Goal: Task Accomplishment & Management: Manage account settings

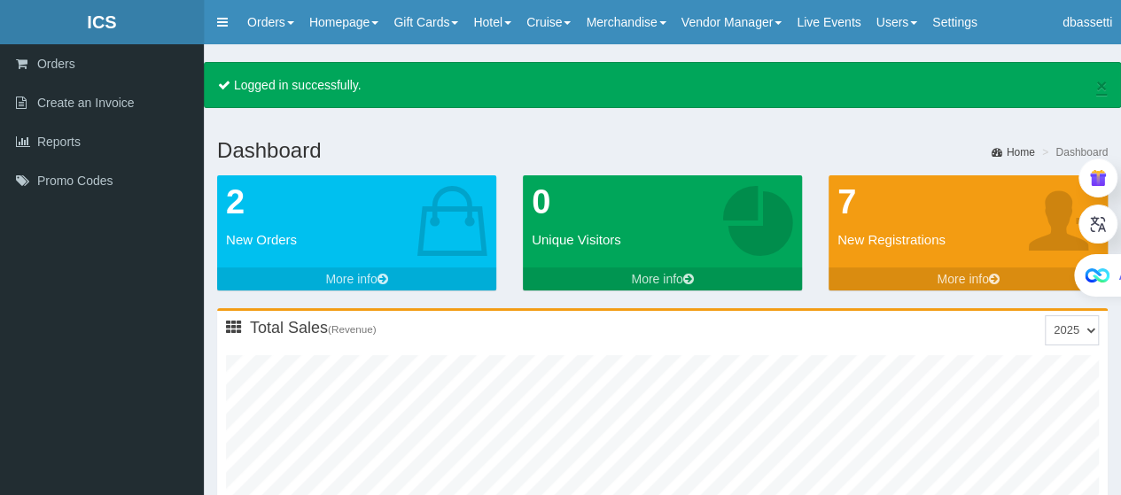
type input "0"
type input "1"
type input "0"
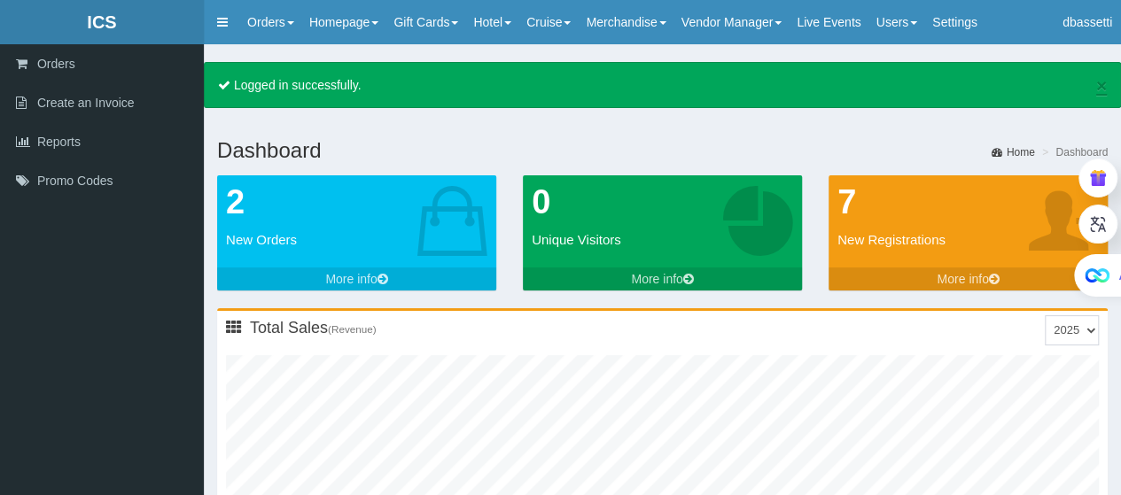
type input "1"
type input "0"
type input "3"
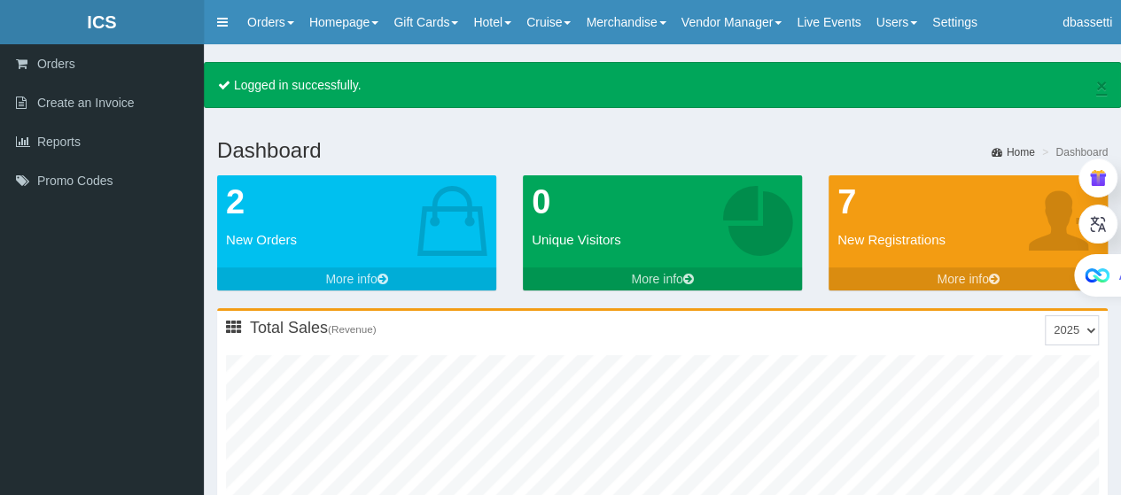
type input "0"
type input "1"
type input "0"
type input "3"
type input "0"
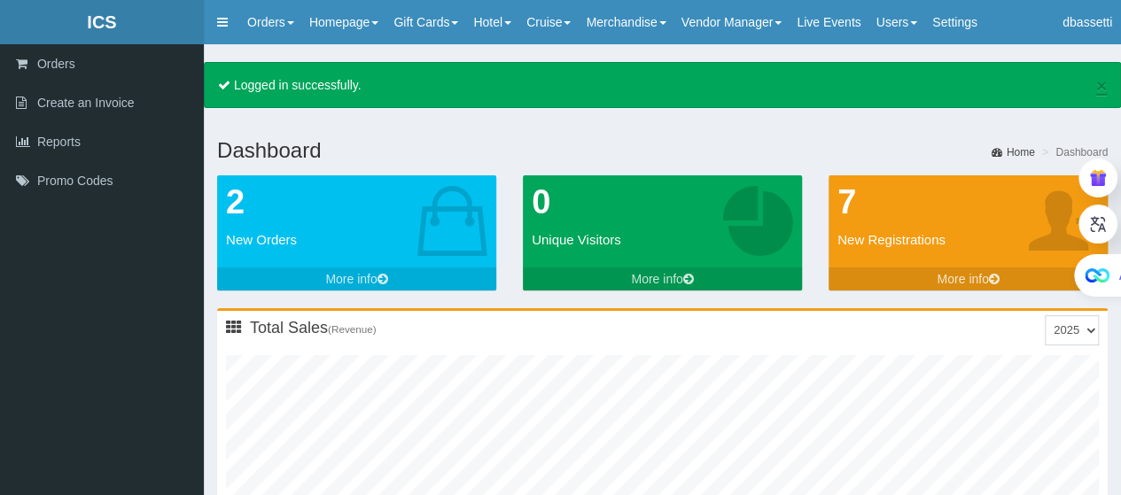
type input "1"
type input "0"
type input "4"
type input "0"
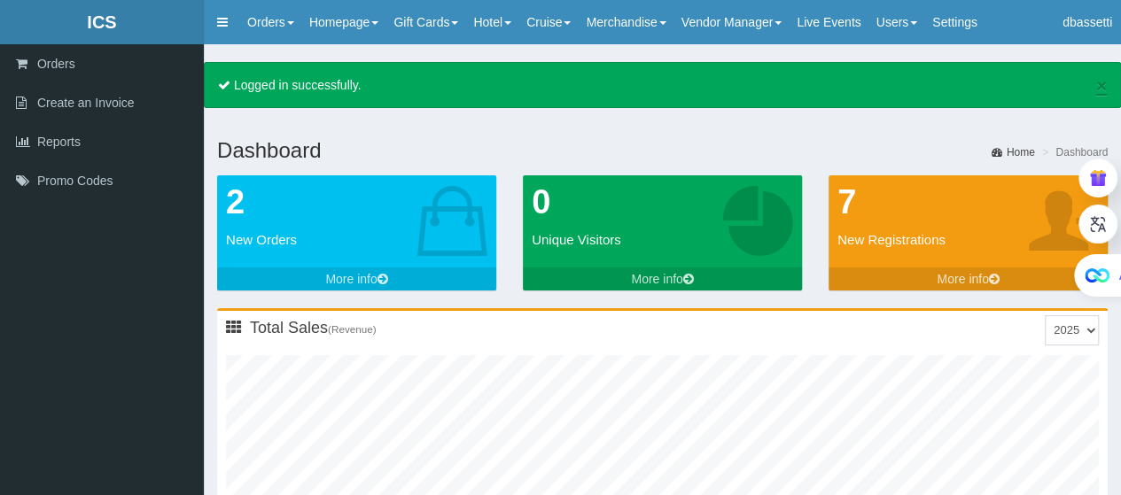
type input "2"
type input "0"
type input "5"
type input "0"
type input "2"
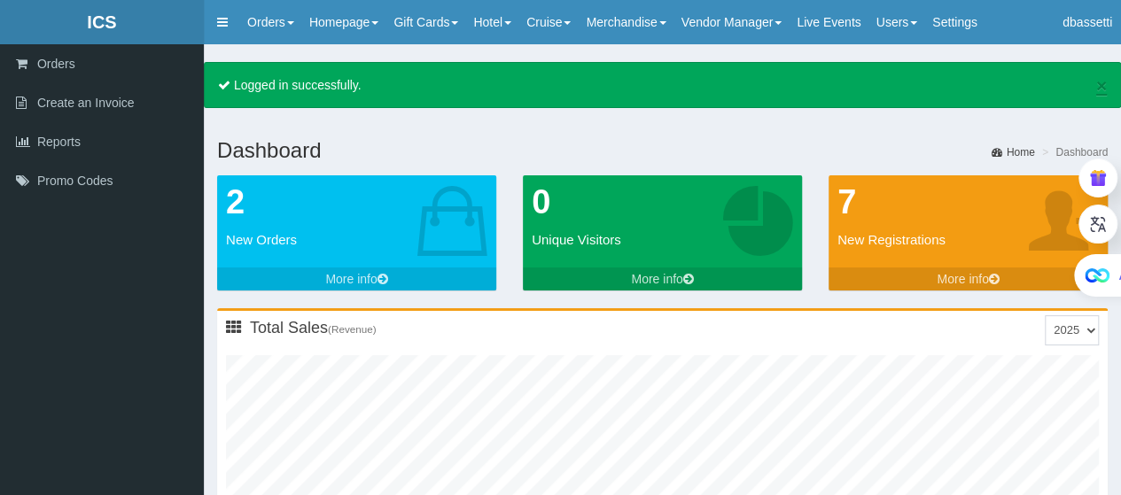
type input "0"
type input "6"
type input "0"
type input "3"
type input "0"
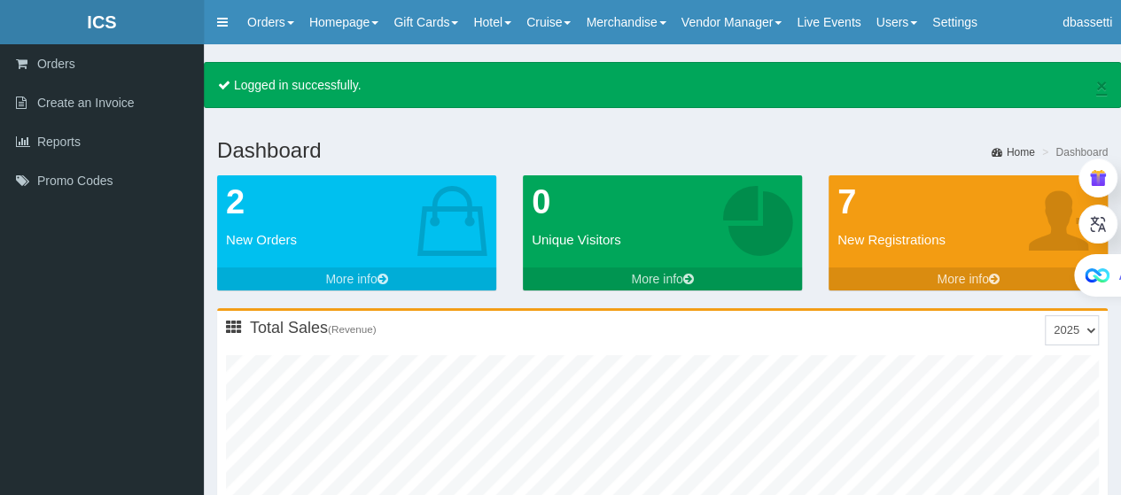
type input "7"
type input "0"
type input "4"
type input "0"
type input "8"
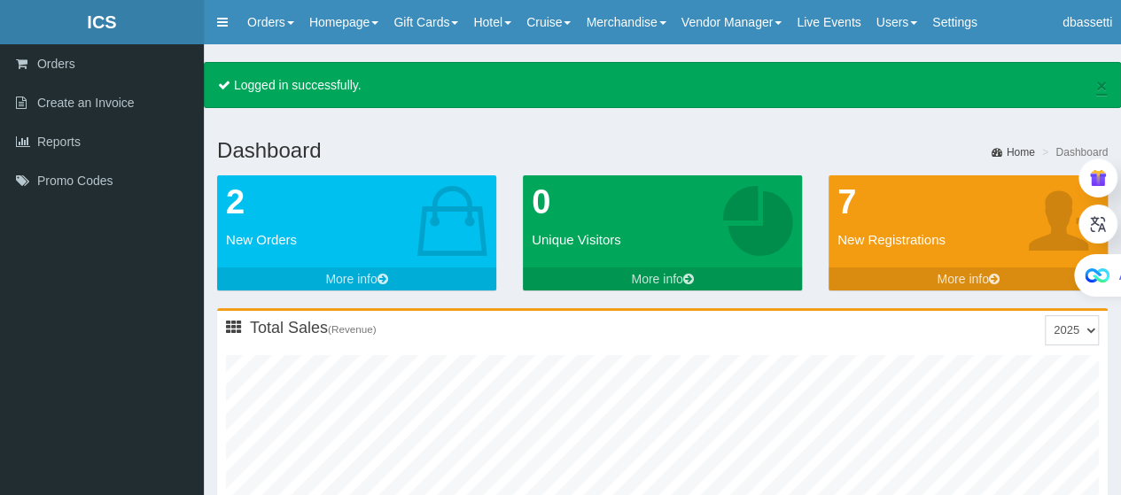
type input "0"
type input "5"
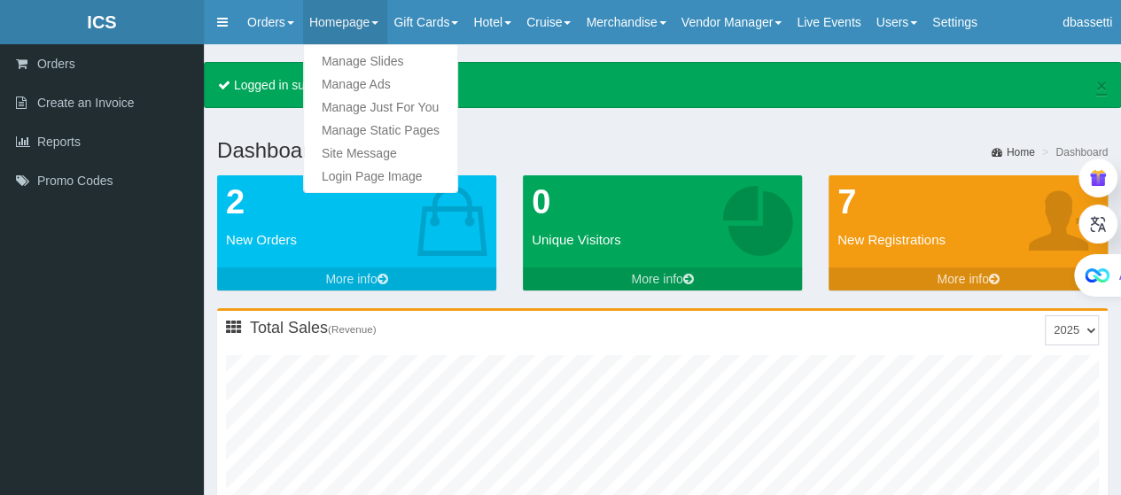
type input "0"
type input "10"
type input "0"
type input "6"
type input "0"
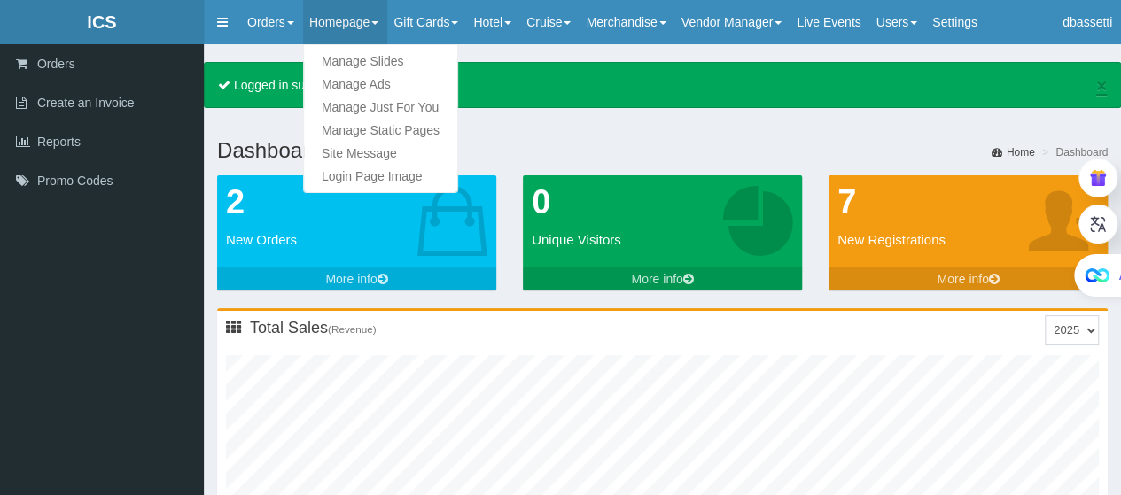
type input "11"
type input "0"
type input "8"
type input "0"
type input "13"
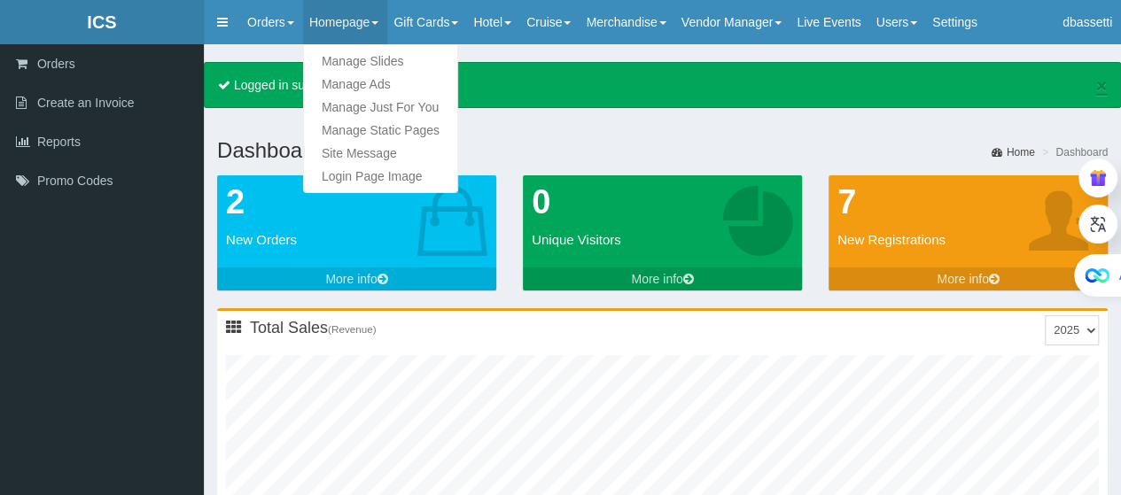
type input "0"
type input "9"
type input "1"
type input "15"
type input "0"
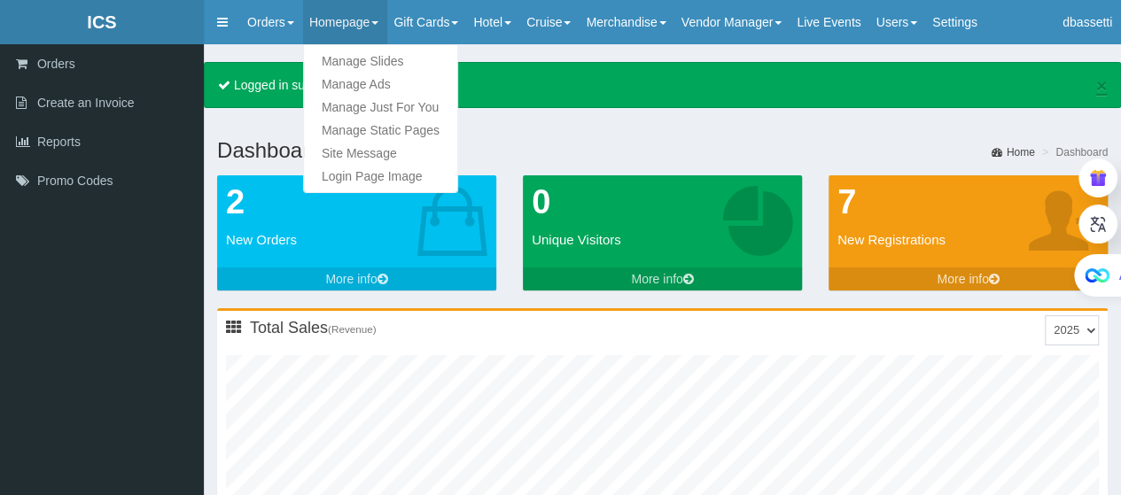
type input "11"
type input "1"
type input "17"
type input "0"
type input "12"
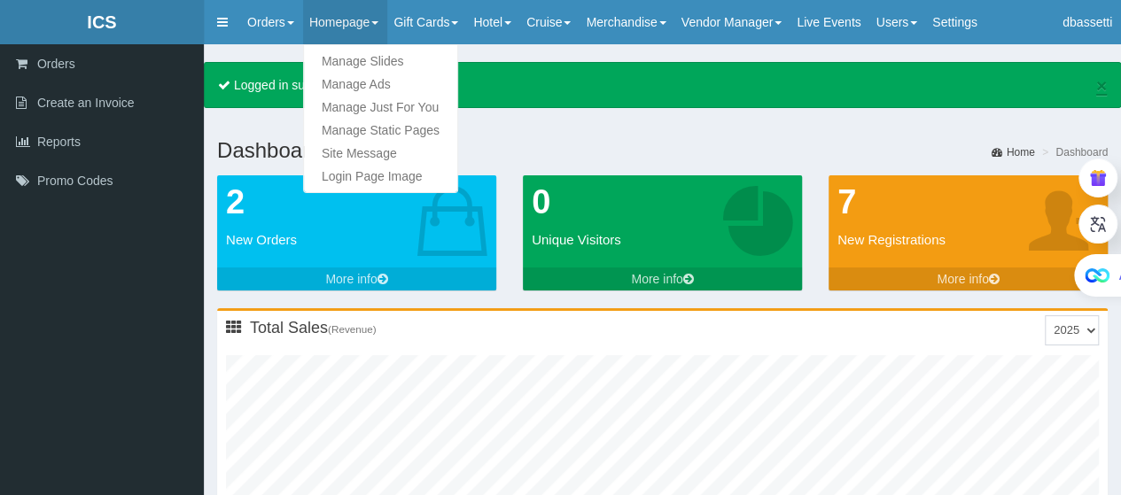
type input "1"
type input "19"
type input "0"
type input "14"
type input "1"
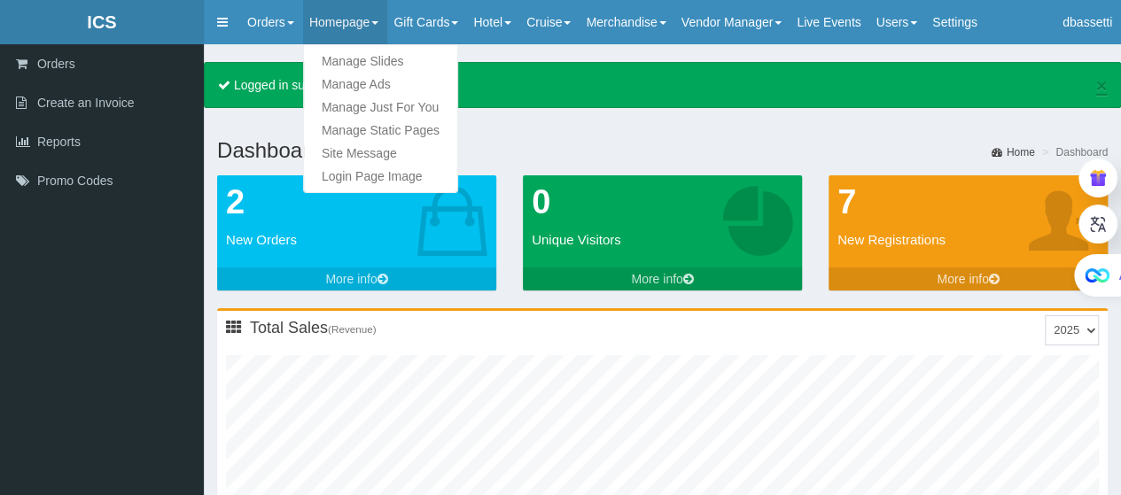
type input "8"
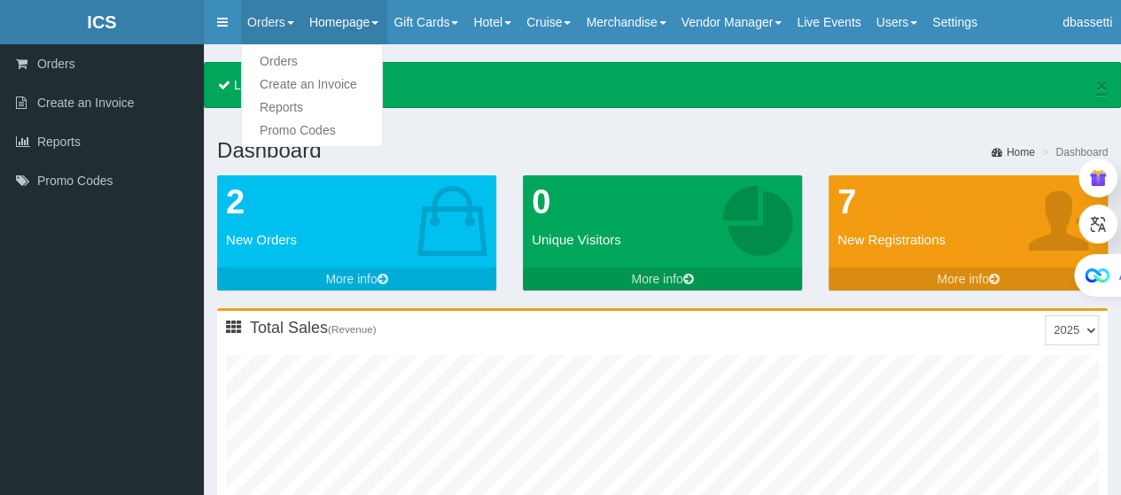
type input "1"
type input "21"
type input "0"
type input "16"
type input "2"
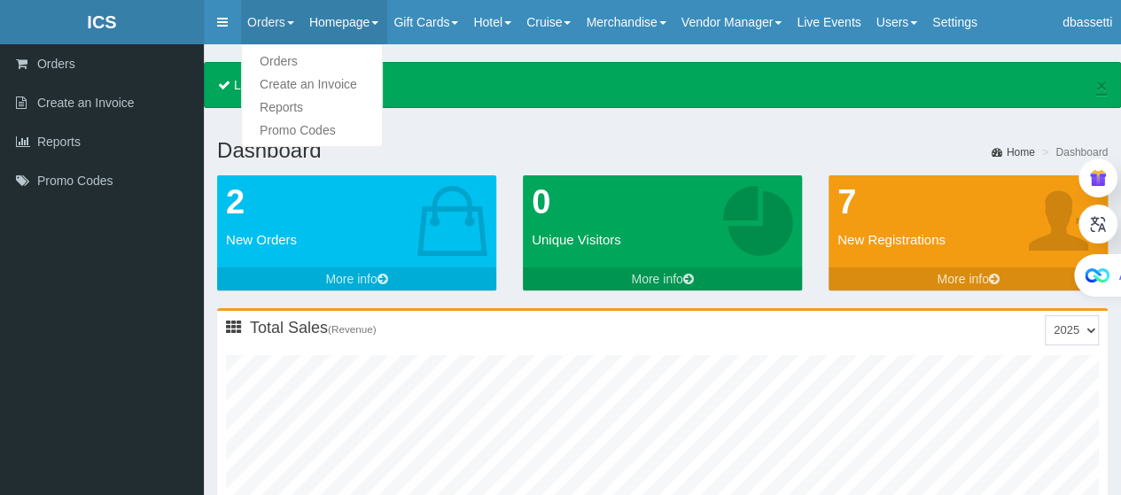
type input "9"
type input "1"
type input "23"
type input "0"
type input "18"
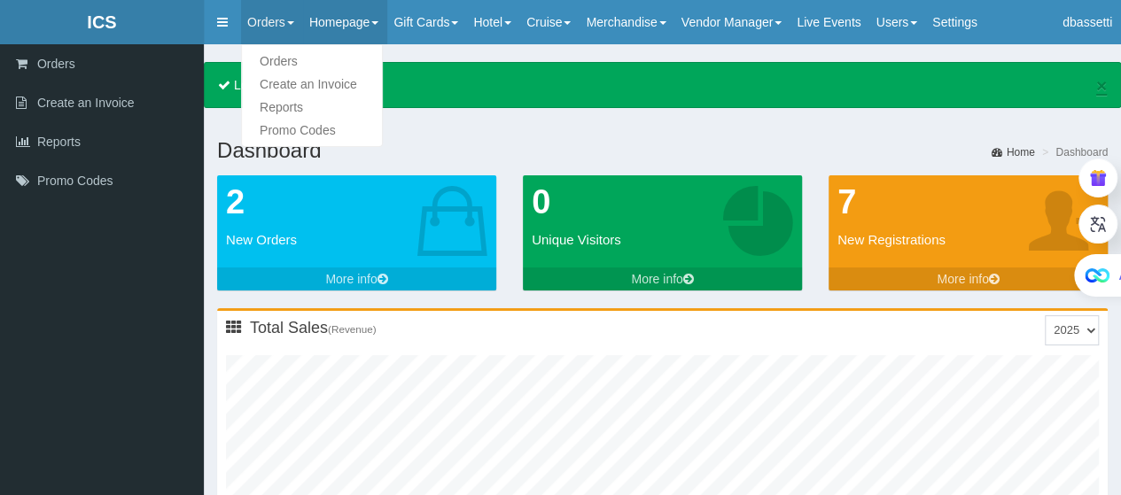
type input "2"
type input "11"
type input "1"
type input "25"
type input "0"
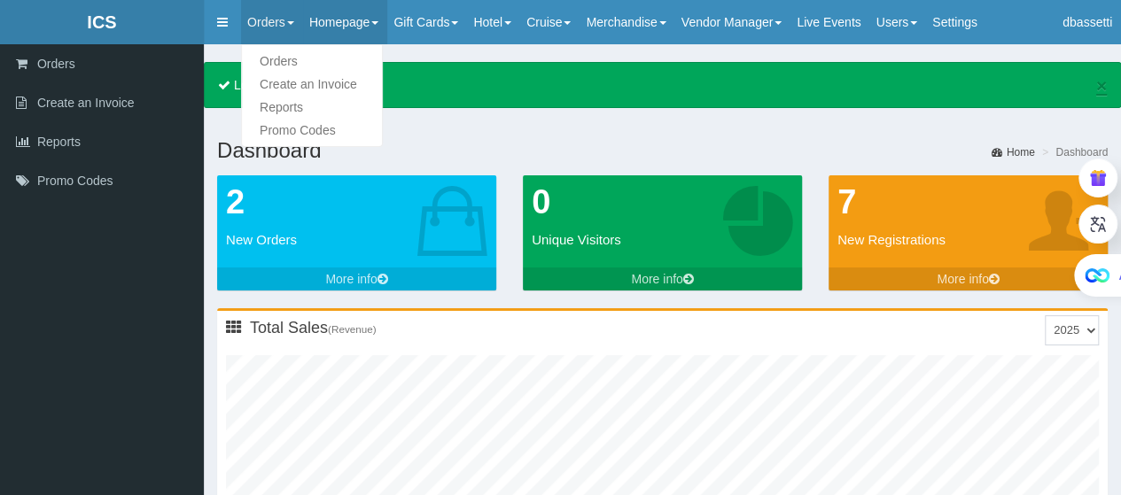
type input "20"
type input "2"
type input "12"
type input "1"
type input "27"
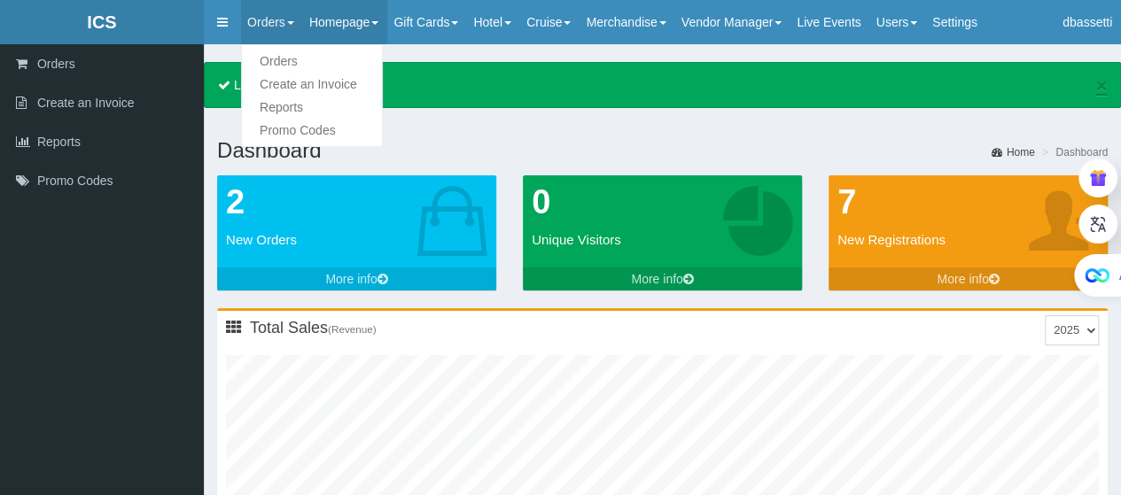
type input "0"
type input "22"
type input "3"
type input "14"
type input "1"
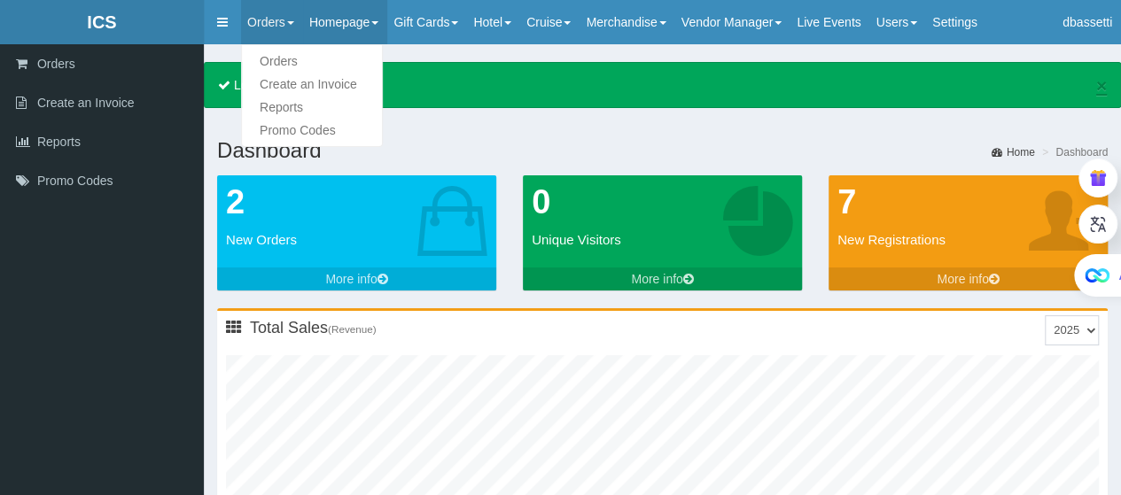
type input "29"
type input "1"
type input "24"
type input "3"
type input "15"
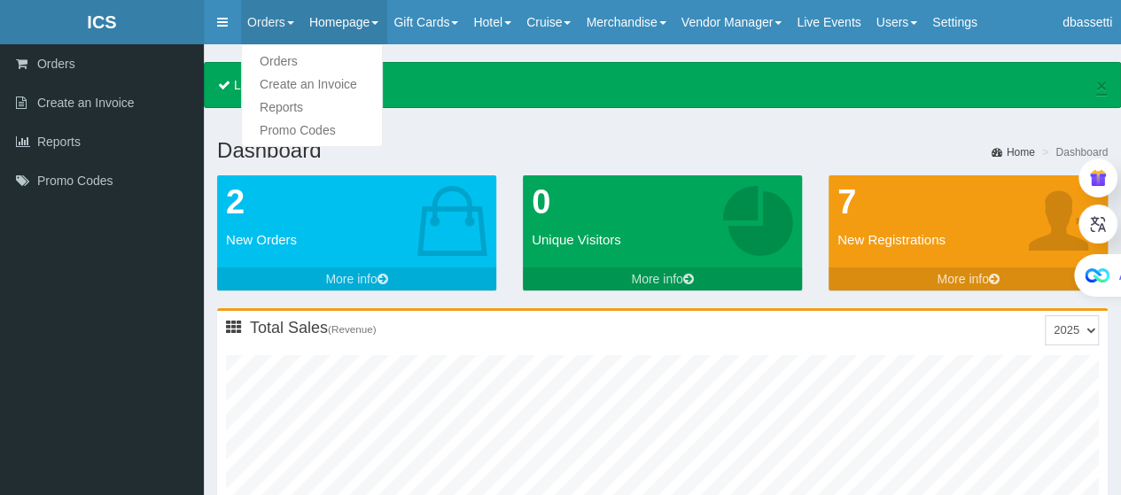
scroll to position [457, 432]
type input "1"
type input "32"
type input "1"
type input "26"
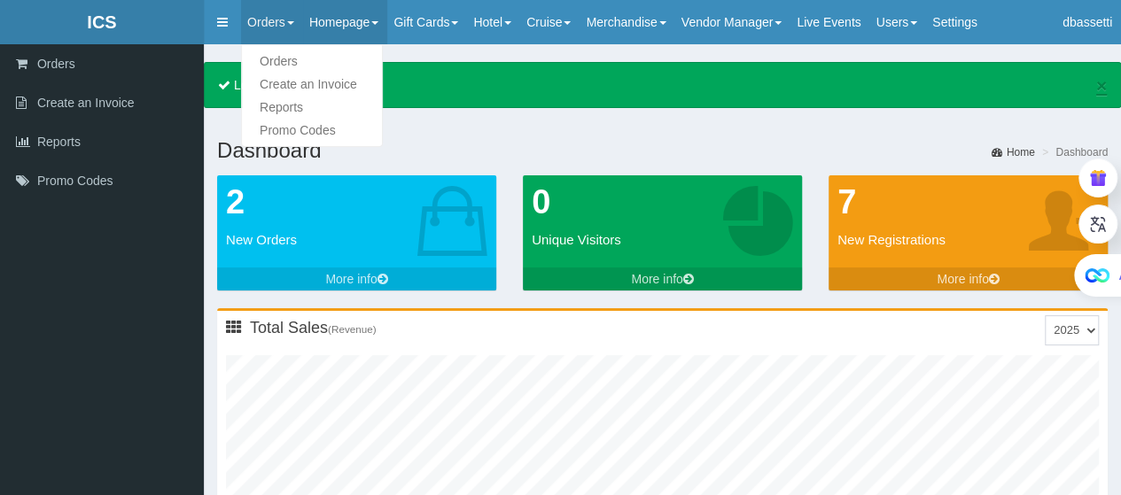
type input "3"
type input "17"
type input "1"
type input "34"
type input "1"
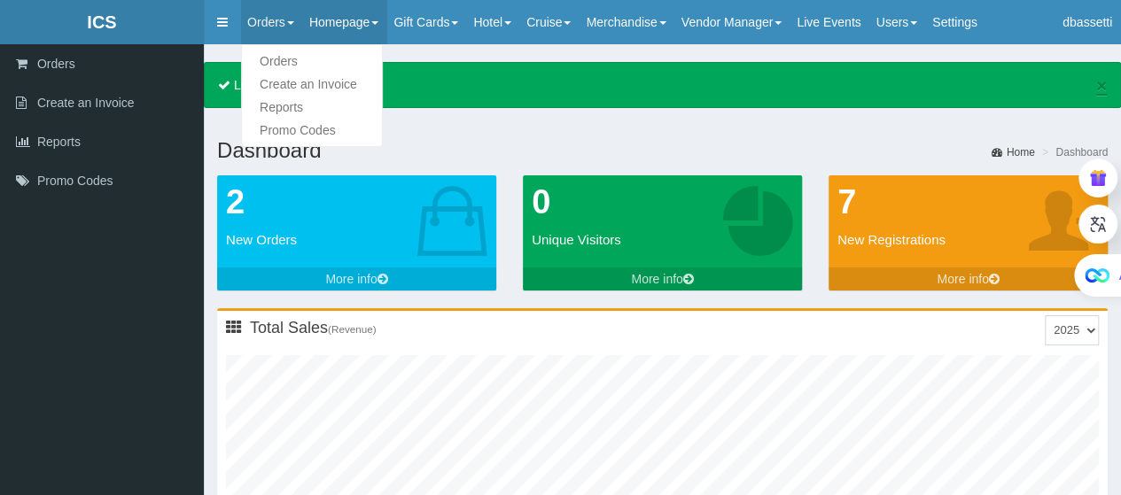
type input "28"
type input "4"
type input "19"
type input "1"
type input "37"
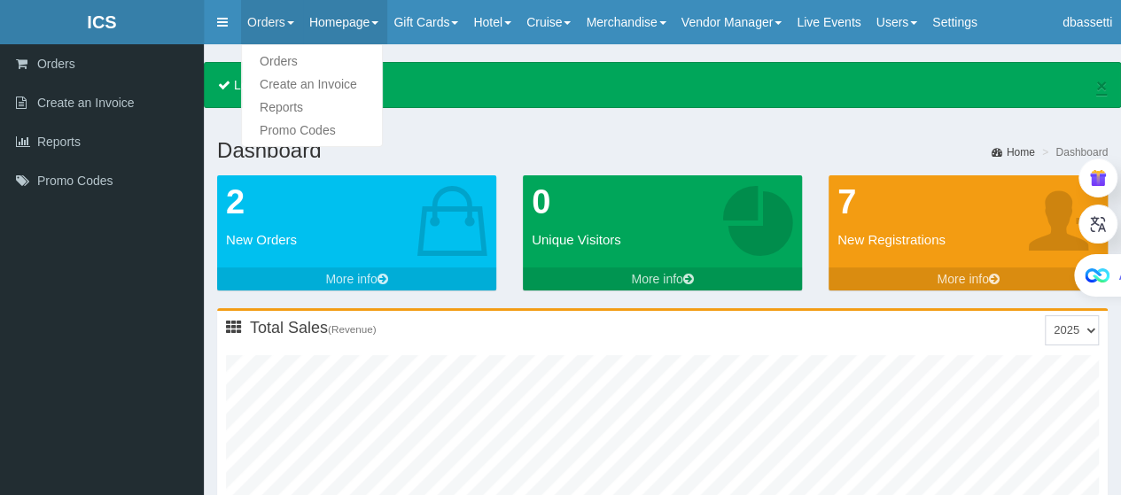
type input "1"
type input "31"
type input "4"
type input "21"
type input "1"
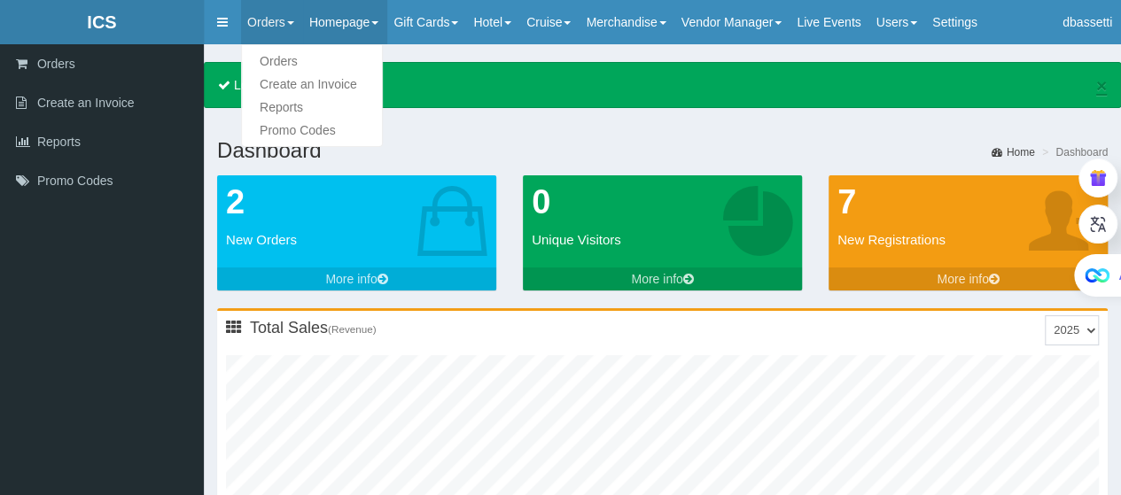
type input "39"
type input "1"
type input "33"
type input "4"
type input "23"
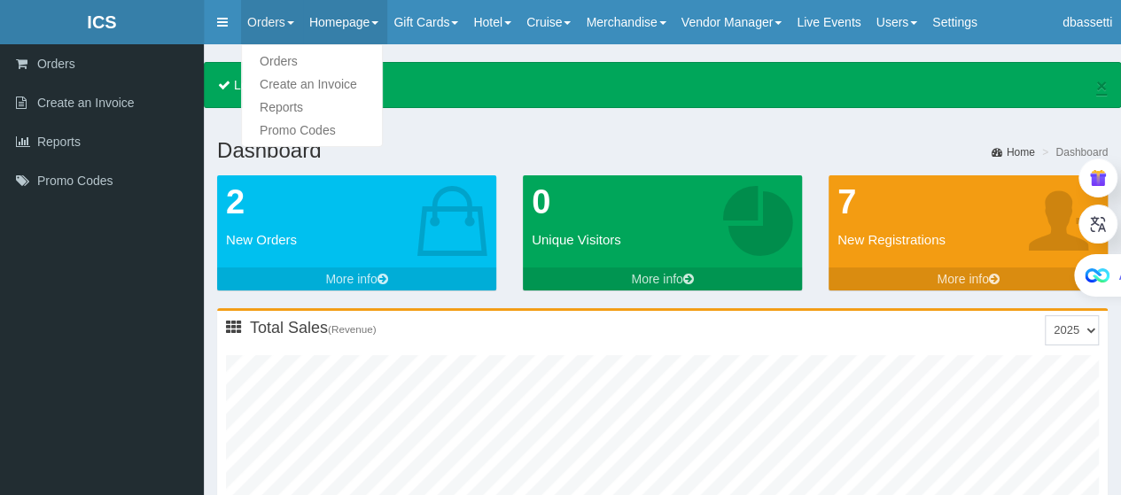
type input "2"
type input "42"
type input "1"
type input "36"
type input "5"
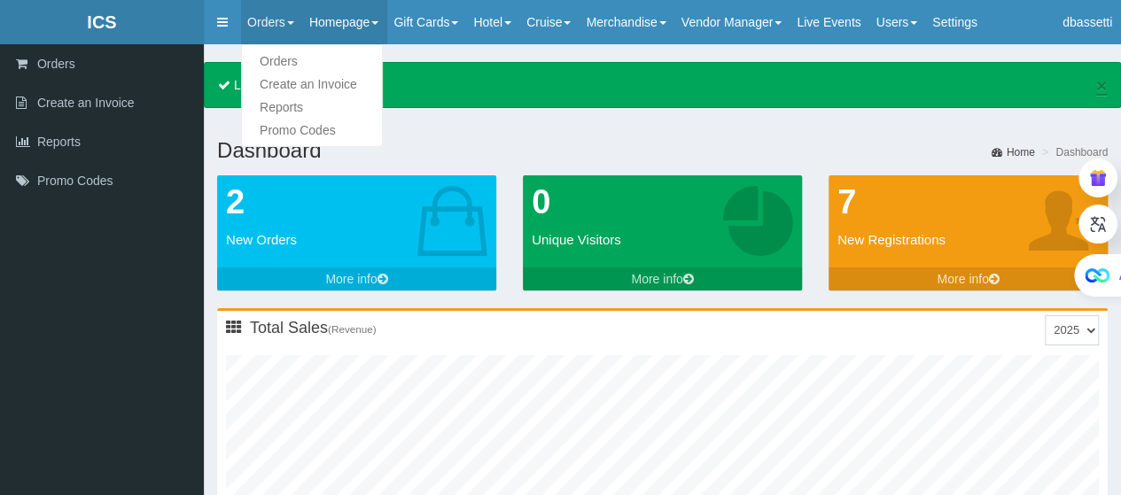
type input "25"
type input "2"
type input "44"
type input "1"
type input "38"
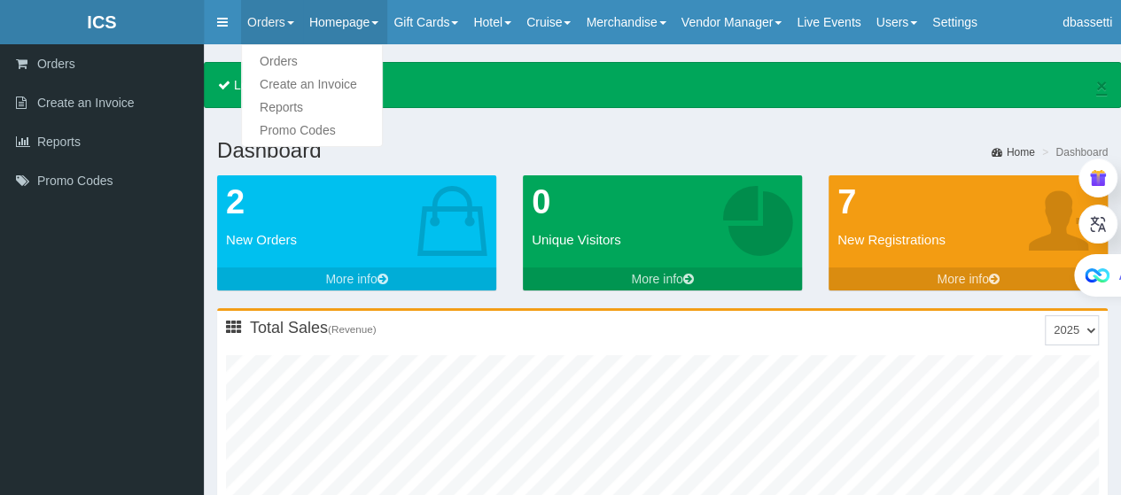
type input "5"
type input "27"
type input "2"
type input "46"
type input "1"
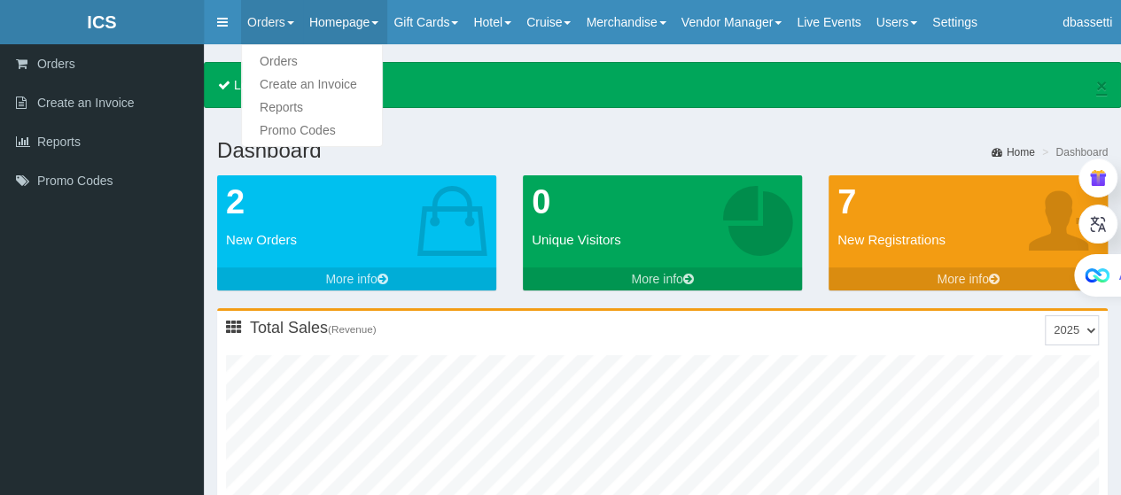
type input "41"
type input "5"
type input "29"
type input "2"
type input "49"
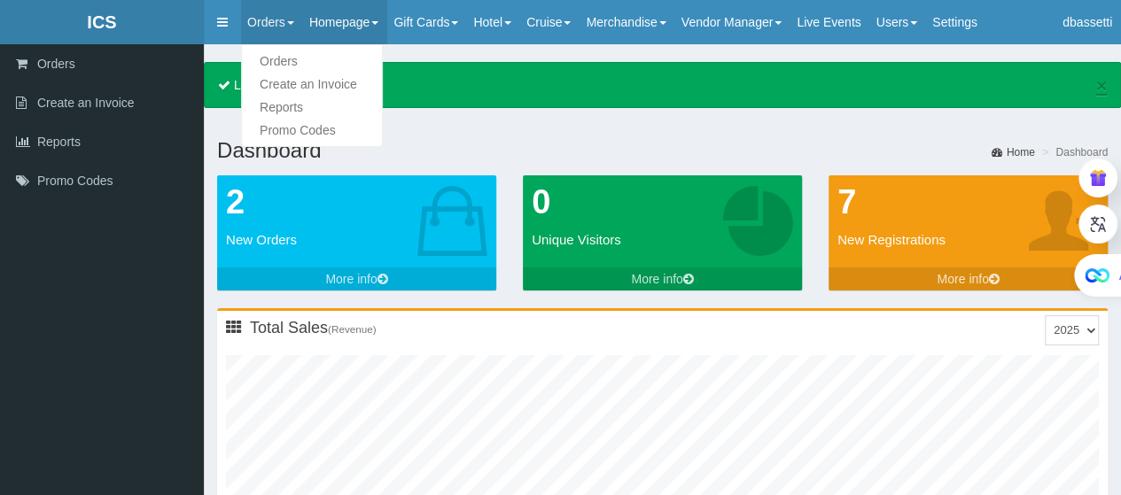
type input "1"
type input "43"
type input "6"
type input "31"
type input "2"
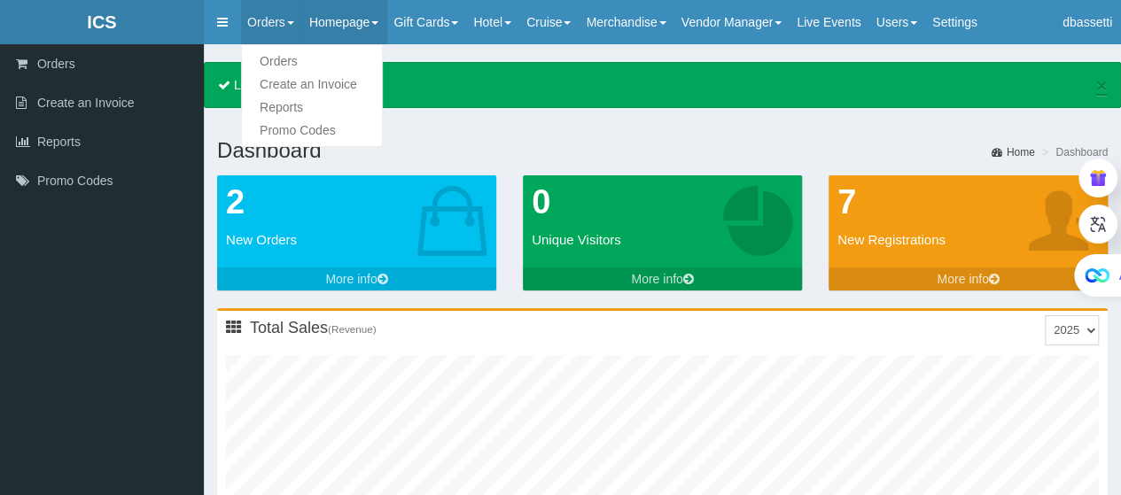
type input "52"
type input "1"
type input "46"
type input "6"
type input "33"
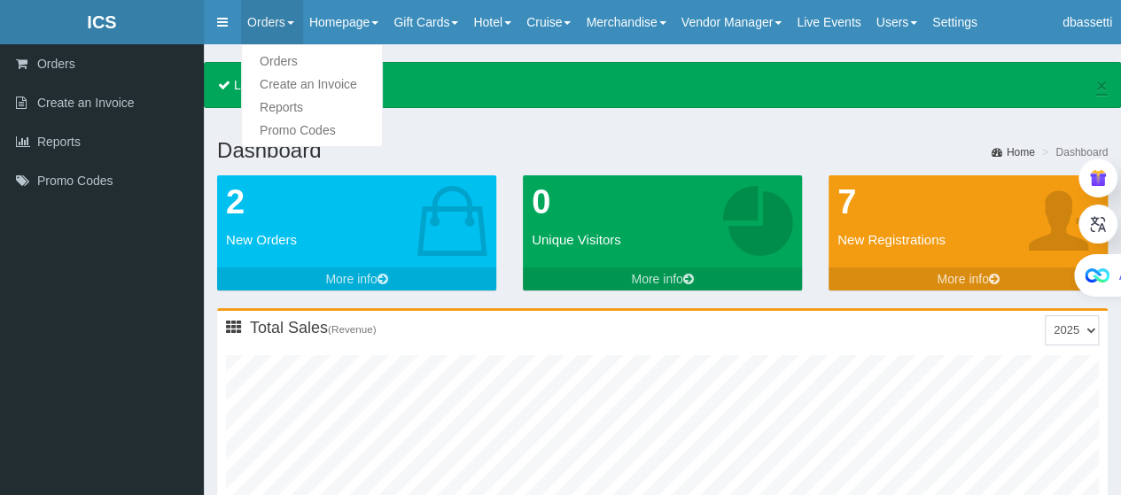
type input "2"
type input "54"
type input "1"
type input "48"
type input "7"
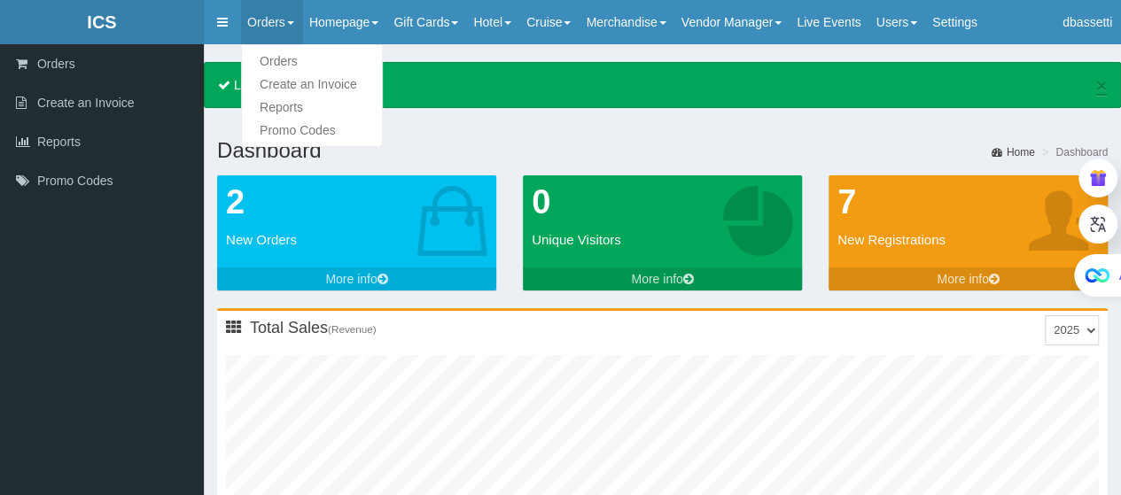
type input "35"
type input "2"
type input "57"
type input "1"
type input "51"
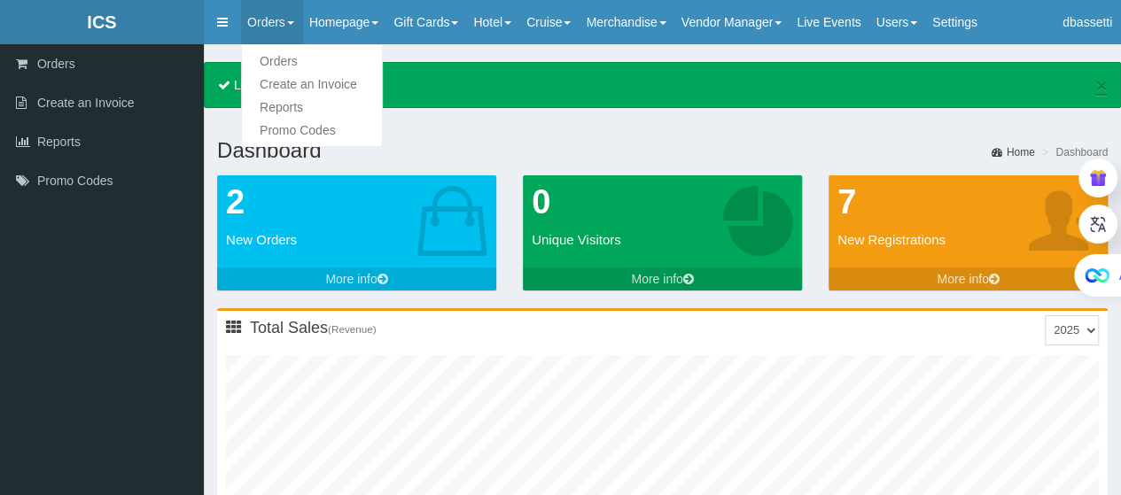
type input "7"
type input "37"
type input "2"
type input "59"
type input "1"
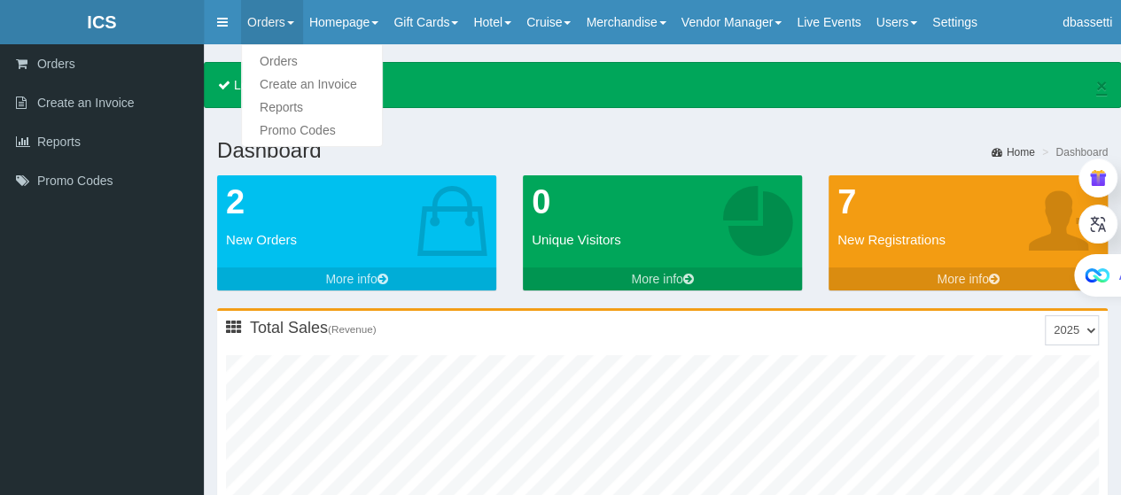
type input "54"
type input "7"
type input "39"
type input "2"
type input "62"
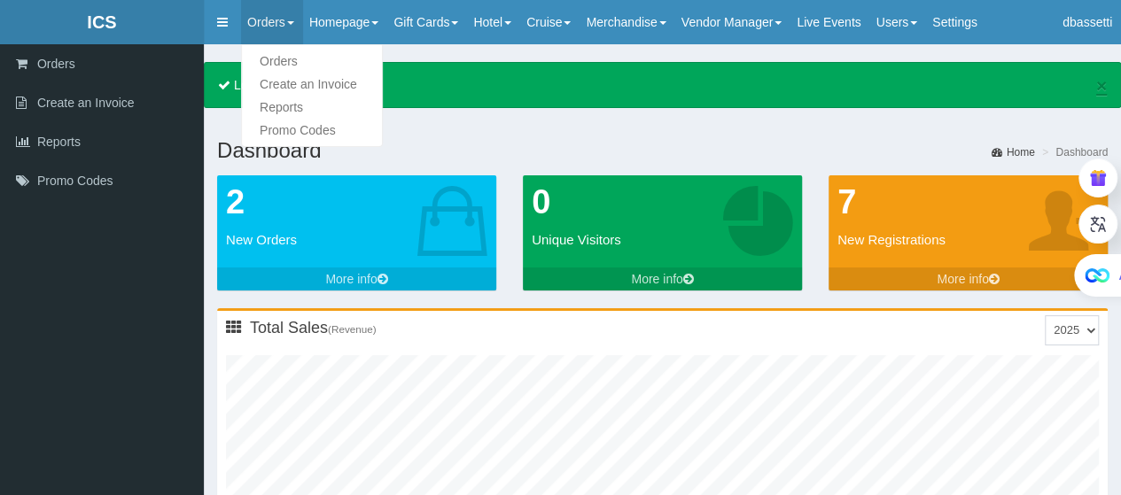
type input "1"
type input "56"
type input "8"
type input "42"
type input "2"
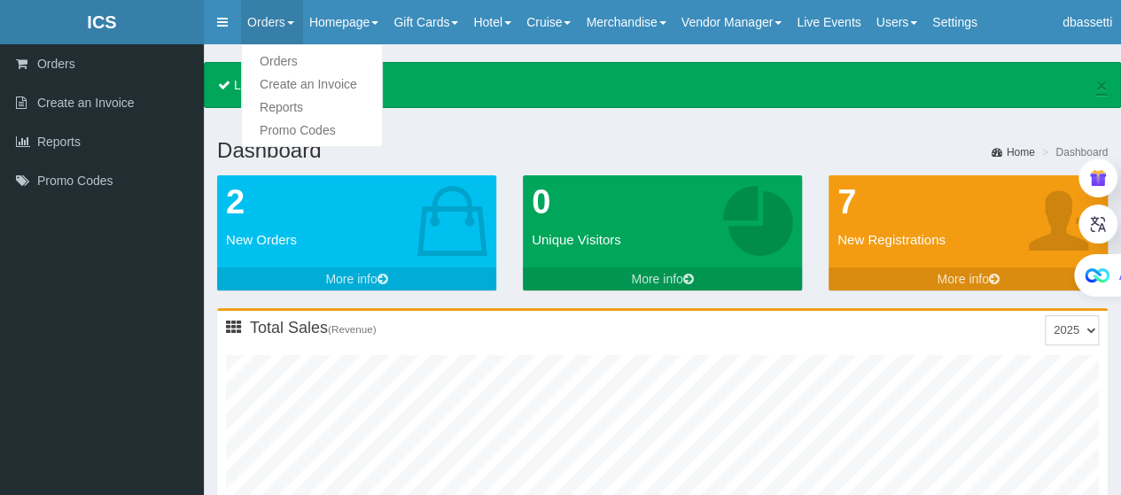
type input "64"
type input "1"
type input "59"
type input "8"
type input "44"
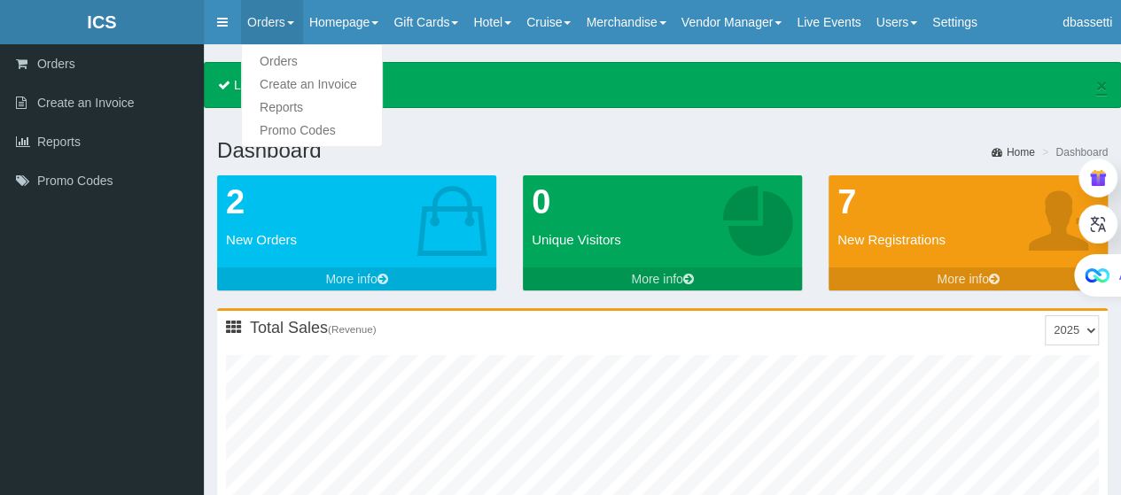
type input "2"
type input "66"
type input "1"
type input "61"
type input "9"
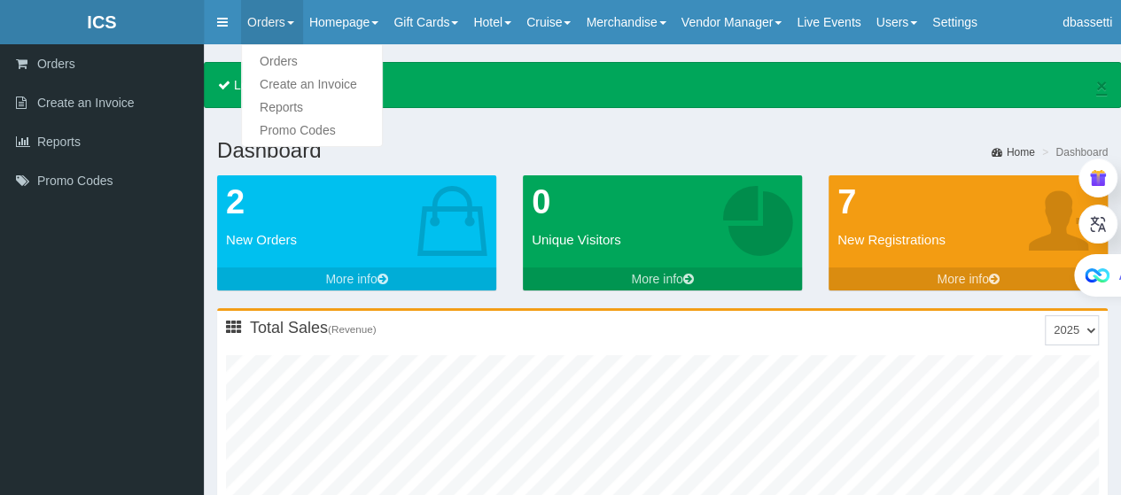
type input "46"
type input "2"
type input "69"
type input "1"
type input "64"
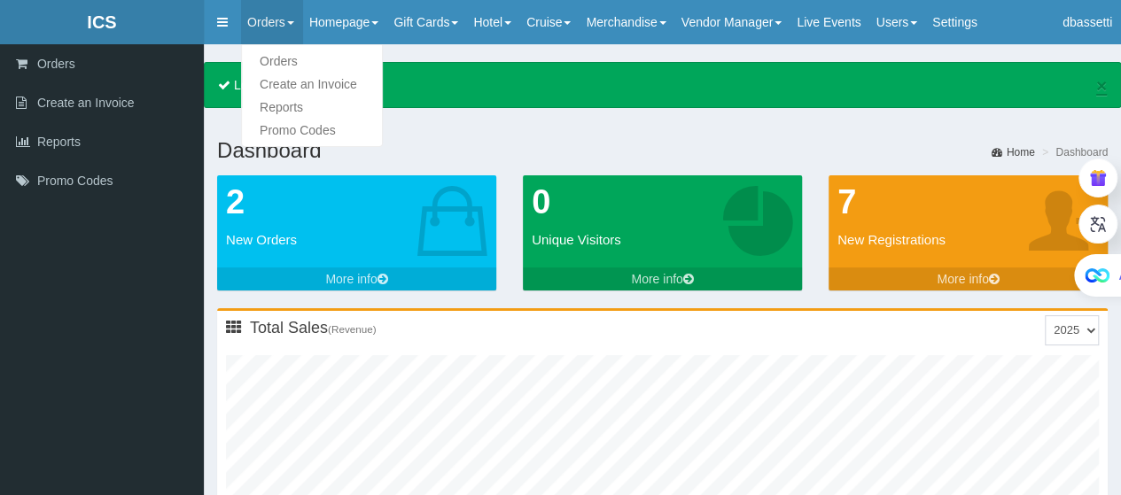
type input "9"
type input "48"
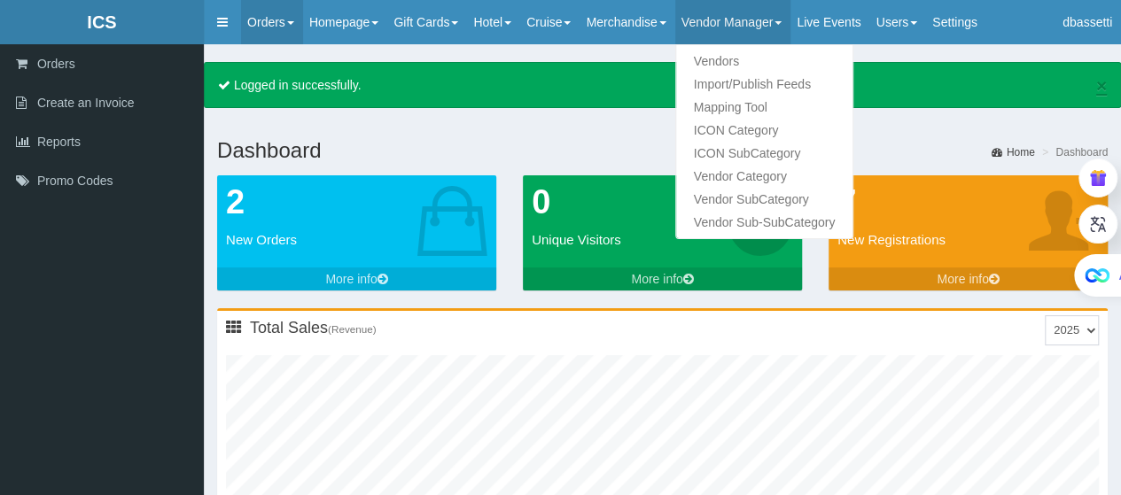
type input "3"
type input "71"
type input "1"
type input "66"
type input "9"
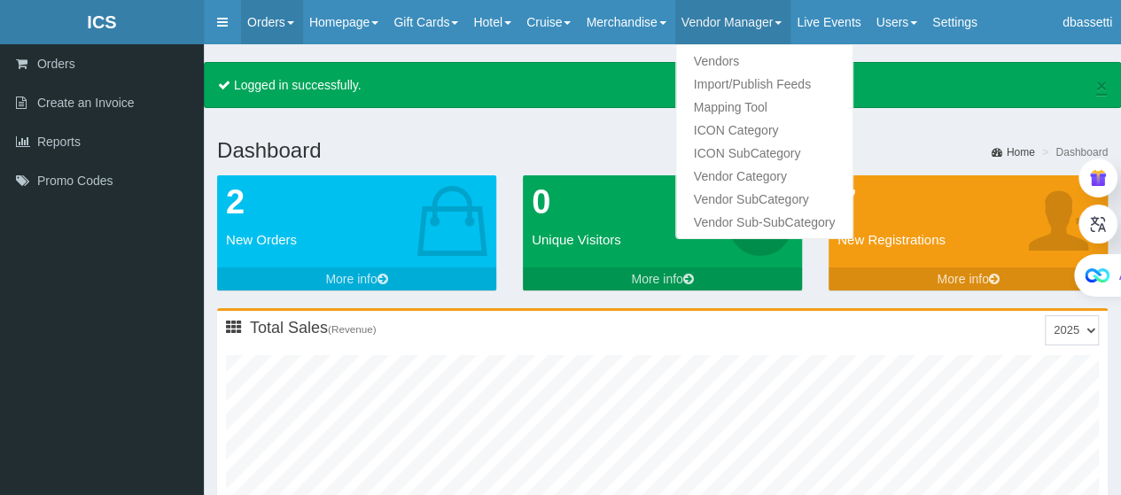
type input "51"
type input "3"
type input "74"
type input "2"
type input "69"
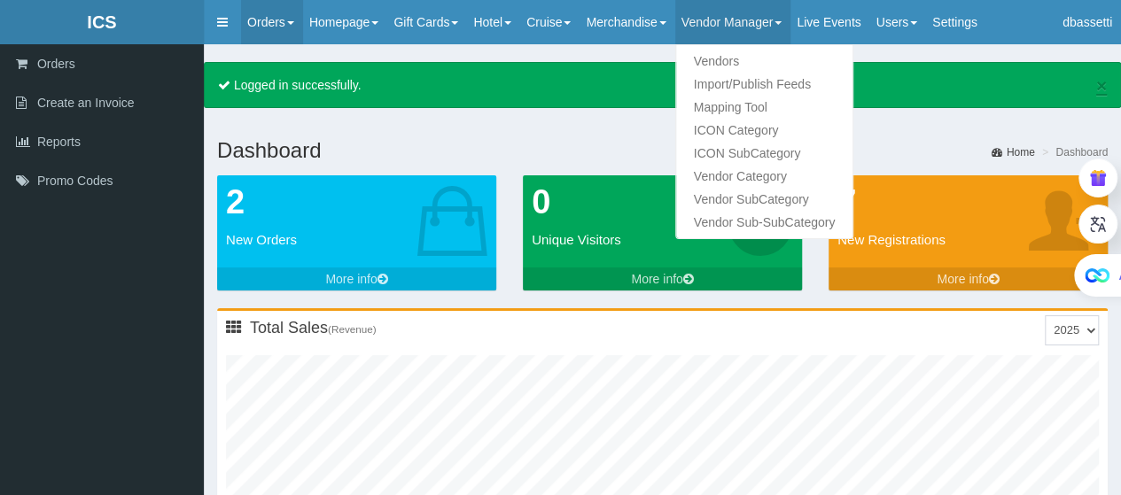
type input "10"
type input "53"
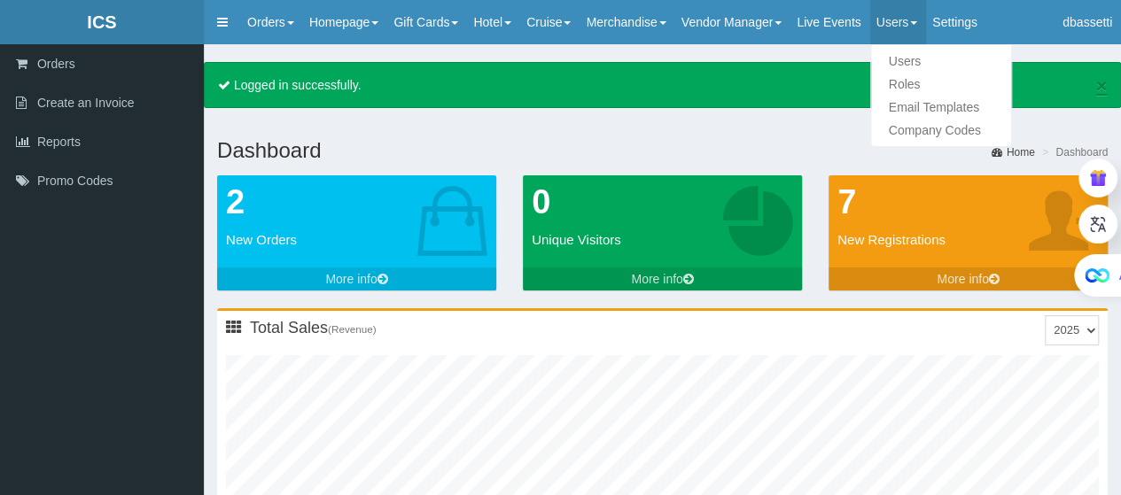
click at [900, 24] on link "Users" at bounding box center [898, 22] width 57 height 44
click at [927, 63] on link "Users" at bounding box center [941, 61] width 140 height 23
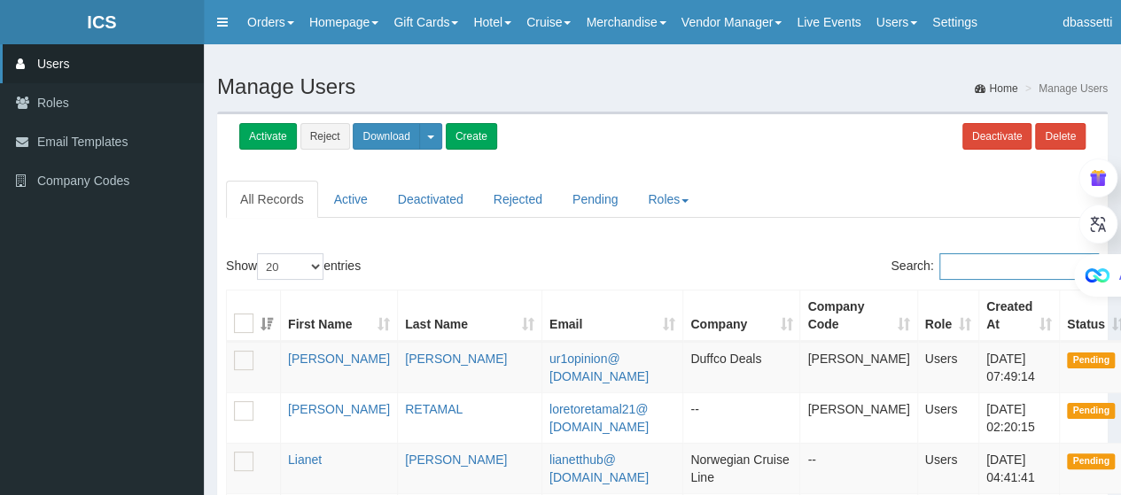
click at [994, 265] on input "Search:" at bounding box center [1019, 266] width 160 height 27
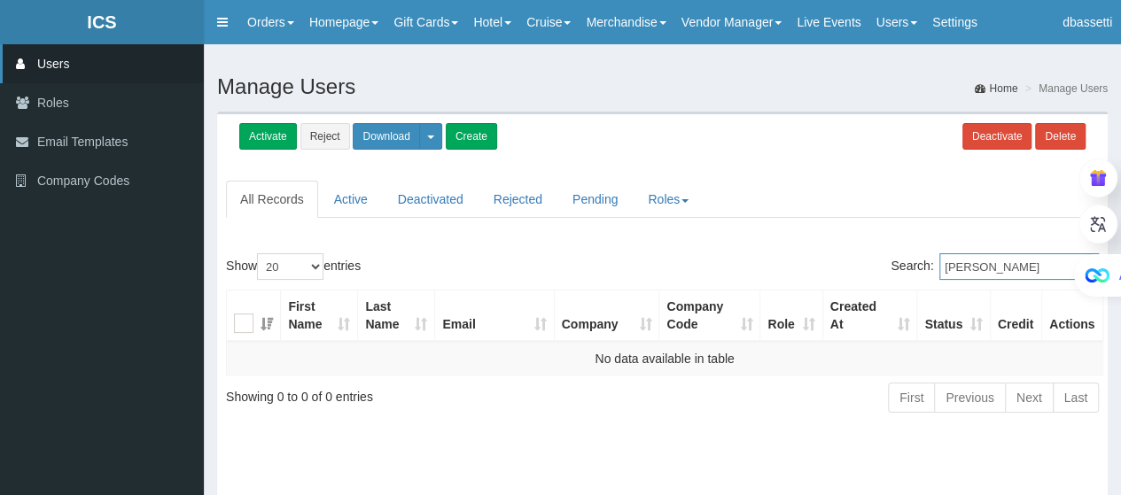
drag, startPoint x: 978, startPoint y: 263, endPoint x: 1173, endPoint y: 277, distance: 195.5
click at [1121, 277] on html "ICS ICS Toggle navigation Orders Orders Create an Invoice Reports Promo Codes H…" at bounding box center [560, 306] width 1121 height 613
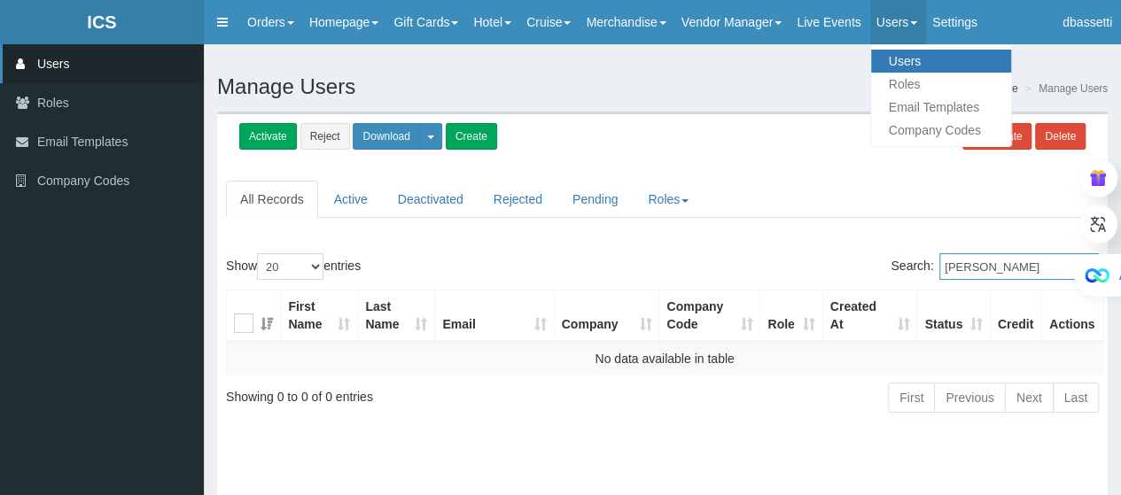
type input "Jeff Piest"
click at [934, 63] on link "Users" at bounding box center [941, 61] width 140 height 23
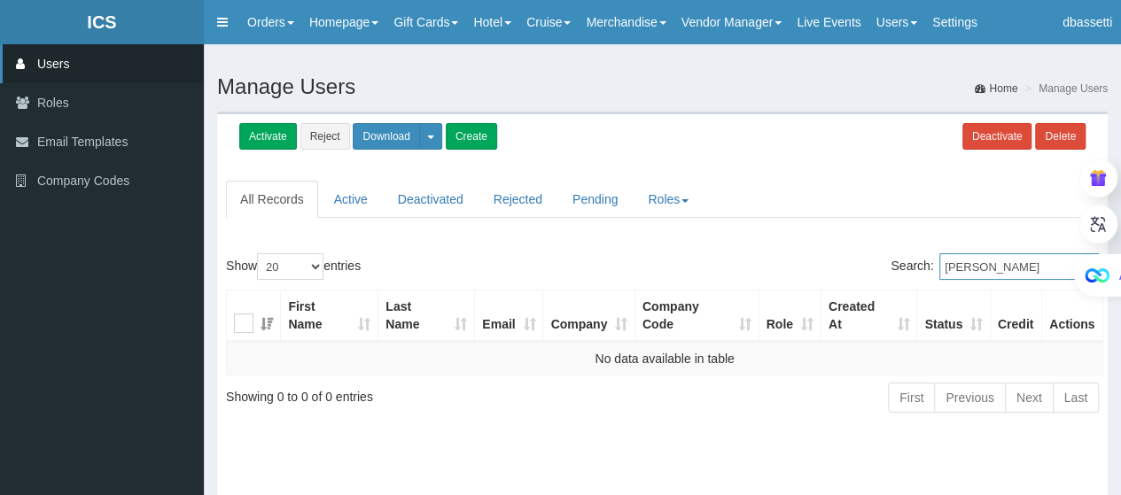
drag, startPoint x: 969, startPoint y: 261, endPoint x: 941, endPoint y: 269, distance: 28.4
click at [941, 269] on label "Search: Jeff Piest" at bounding box center [995, 266] width 208 height 27
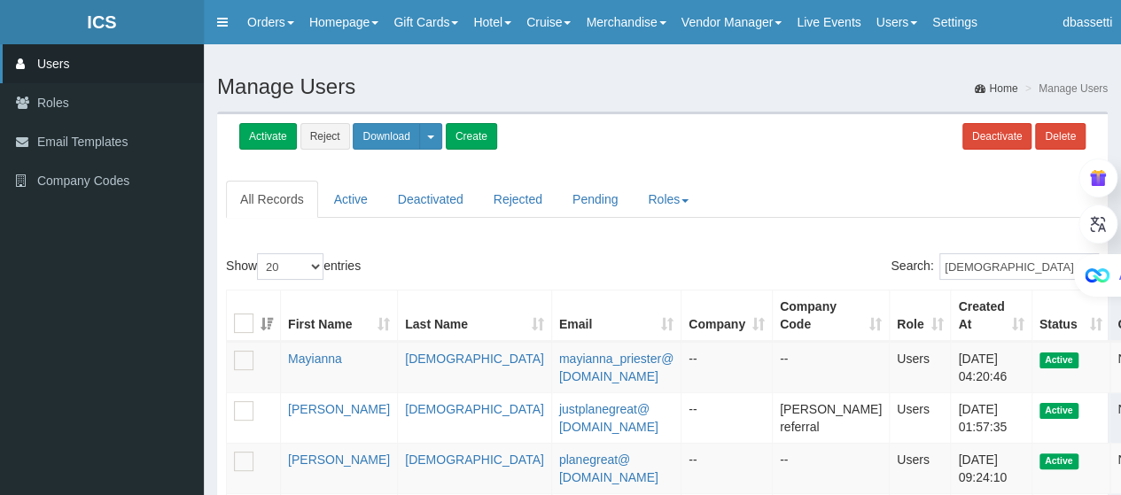
drag, startPoint x: 715, startPoint y: 428, endPoint x: 654, endPoint y: 426, distance: 61.2
click at [654, 426] on tr "Jeff Priest justplanegreat@ aol.com -- Michael Hurley referral Users 01/08/2020…" at bounding box center [724, 418] width 994 height 51
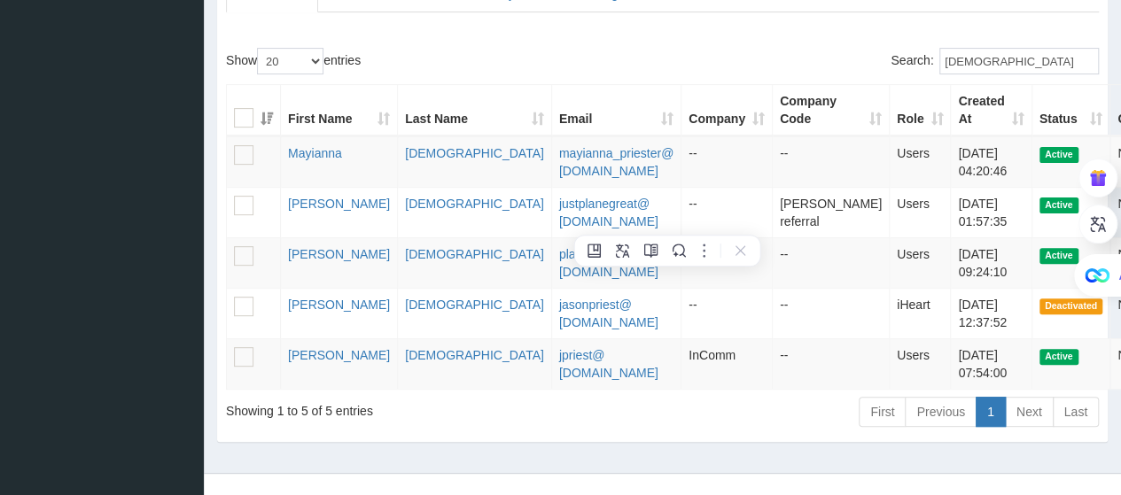
scroll to position [207, 0]
click at [773, 227] on td "Michael Hurley referral" at bounding box center [831, 211] width 117 height 51
drag, startPoint x: 761, startPoint y: 200, endPoint x: 665, endPoint y: 207, distance: 96.8
click at [773, 207] on td "Michael Hurley referral" at bounding box center [831, 211] width 117 height 51
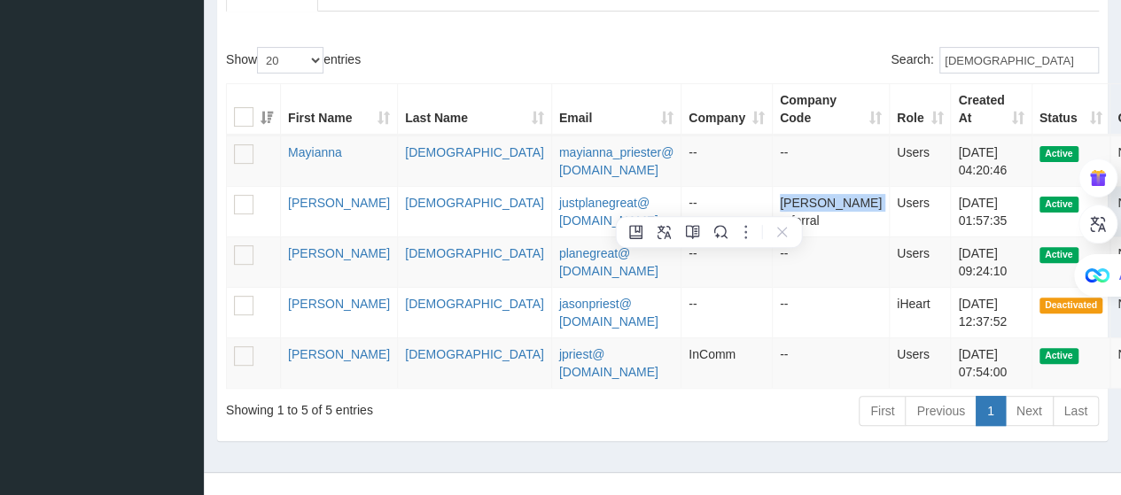
copy td "Michael Hurley"
click at [1009, 79] on div "First Name Last Name Email Company Company Code Role Created At Status Credit A…" at bounding box center [663, 236] width 900 height 316
drag, startPoint x: 1019, startPoint y: 70, endPoint x: 925, endPoint y: 81, distance: 94.6
click at [925, 81] on div "Show 20 40 100 500 All entries Search: Priest First Name Last Name Email Compan…" at bounding box center [662, 240] width 873 height 386
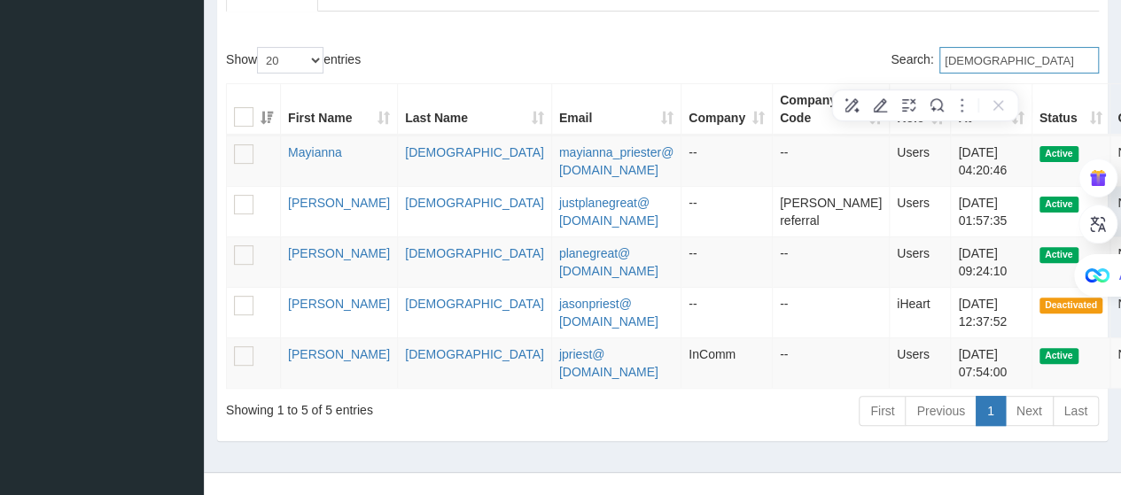
paste input "Michael Hurley"
click at [925, 81] on div "First Name Last Name Email Company Company Code Role Created At Status Credit A…" at bounding box center [663, 236] width 900 height 316
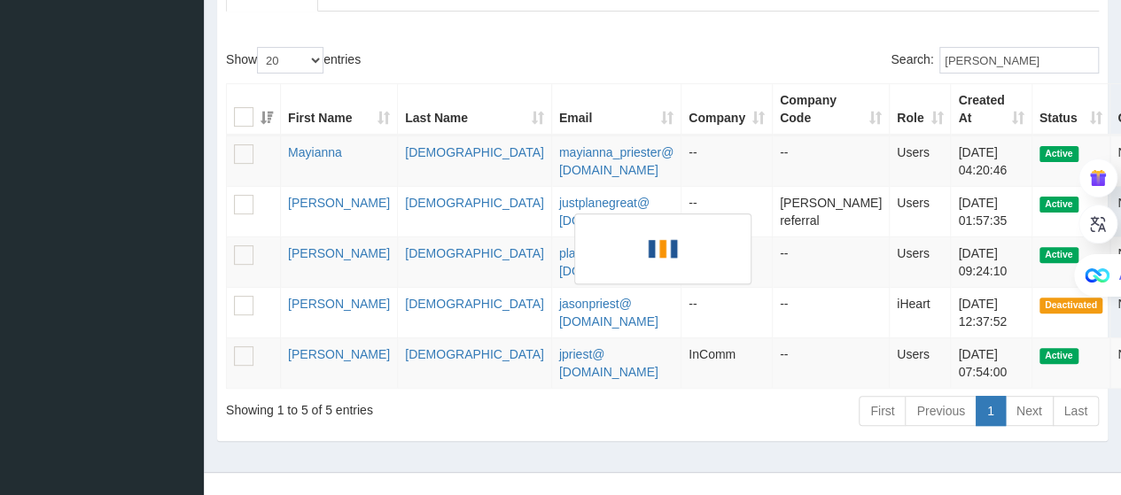
scroll to position [117, 0]
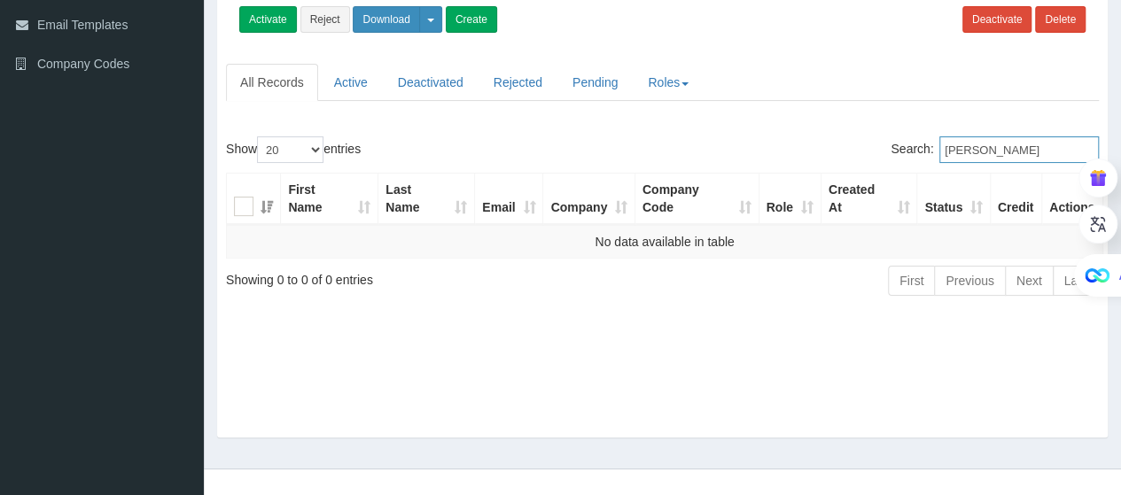
drag, startPoint x: 993, startPoint y: 146, endPoint x: 806, endPoint y: 155, distance: 187.2
click at [806, 155] on div "Search: Michael Hurley" at bounding box center [888, 151] width 424 height 31
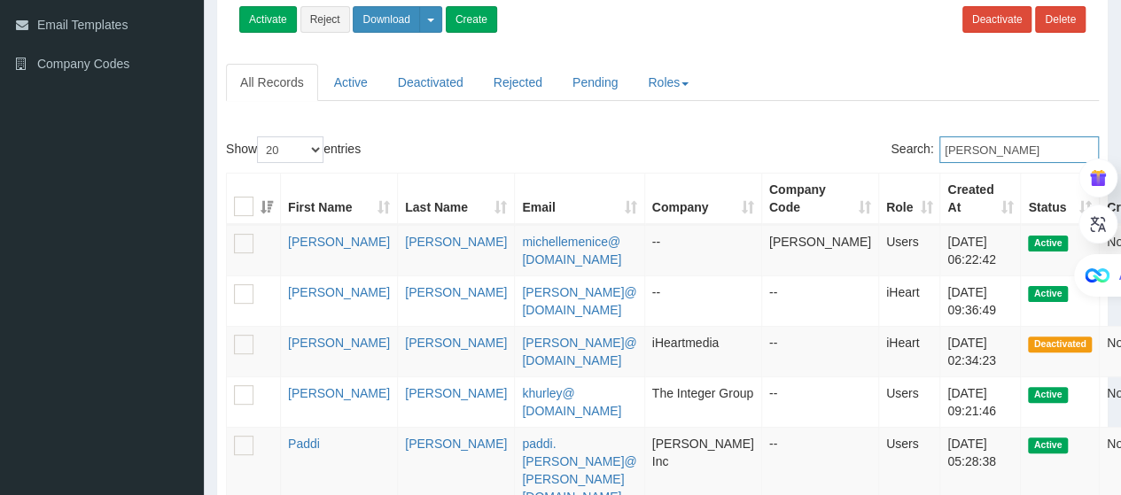
type input "Hurley"
drag, startPoint x: 986, startPoint y: 153, endPoint x: 932, endPoint y: 162, distance: 54.8
click at [932, 162] on div "Search: Hurley" at bounding box center [888, 151] width 424 height 31
paste input "[PERSON_NAME]"
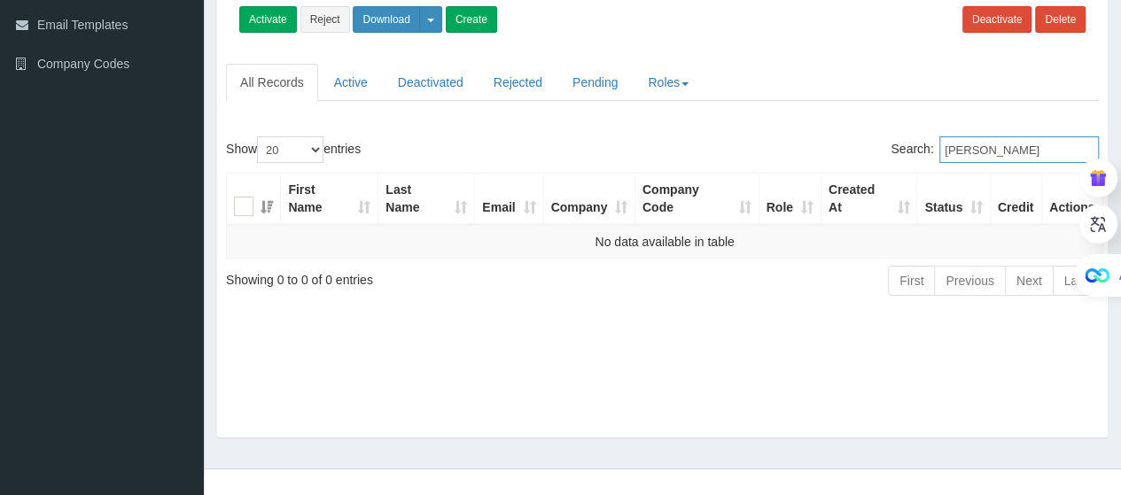
drag, startPoint x: 986, startPoint y: 150, endPoint x: 892, endPoint y: 154, distance: 94.1
click at [892, 154] on div "Search: [PERSON_NAME]" at bounding box center [888, 151] width 424 height 31
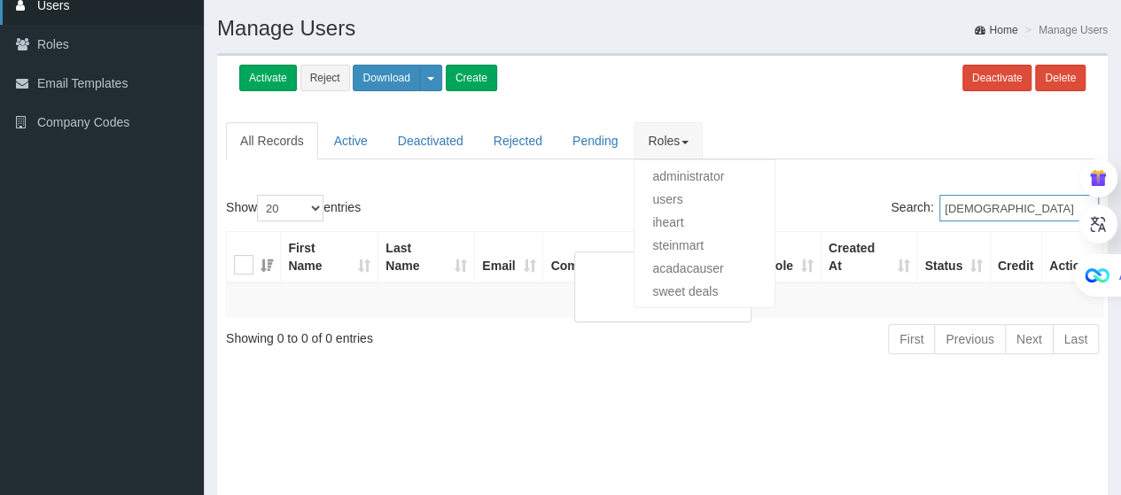
scroll to position [0, 0]
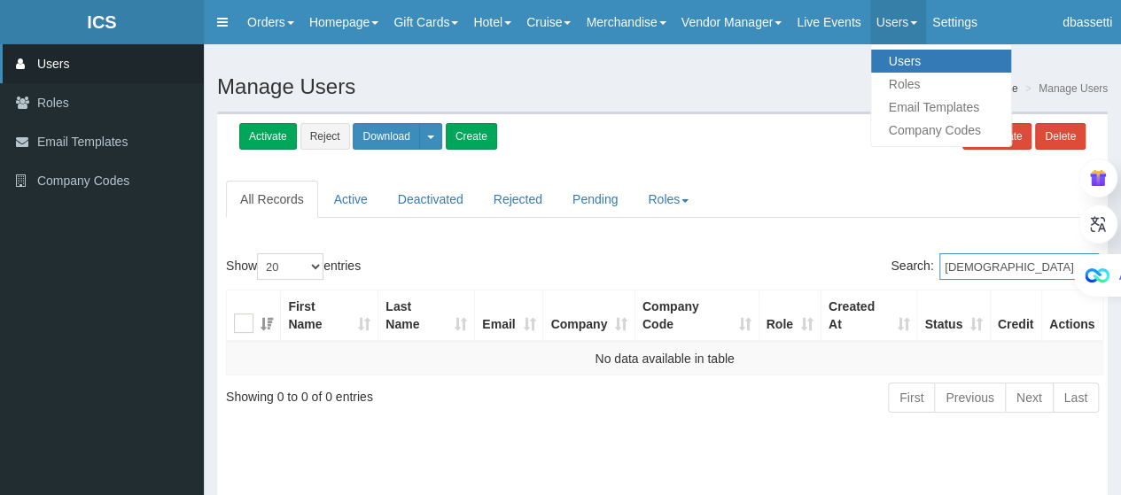
type input "[DEMOGRAPHIC_DATA]"
click at [924, 20] on link "Users" at bounding box center [898, 22] width 57 height 44
click at [933, 62] on link "Users" at bounding box center [941, 61] width 140 height 23
click at [908, 18] on link "Users" at bounding box center [898, 22] width 57 height 44
click at [935, 61] on link "Users" at bounding box center [941, 61] width 140 height 23
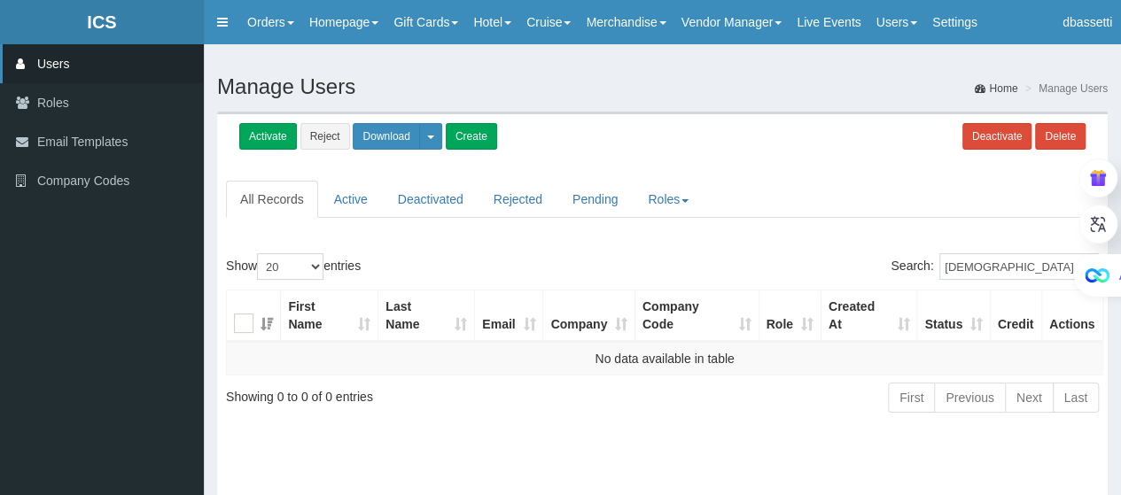
click at [276, 188] on link "All Records" at bounding box center [272, 199] width 92 height 37
drag, startPoint x: 1007, startPoint y: 268, endPoint x: 907, endPoint y: 281, distance: 101.0
click at [907, 281] on div "Search: [PERSON_NAME]" at bounding box center [888, 268] width 424 height 31
paste input "• [PERSON_NAME]"
drag, startPoint x: 972, startPoint y: 265, endPoint x: 900, endPoint y: 272, distance: 73.0
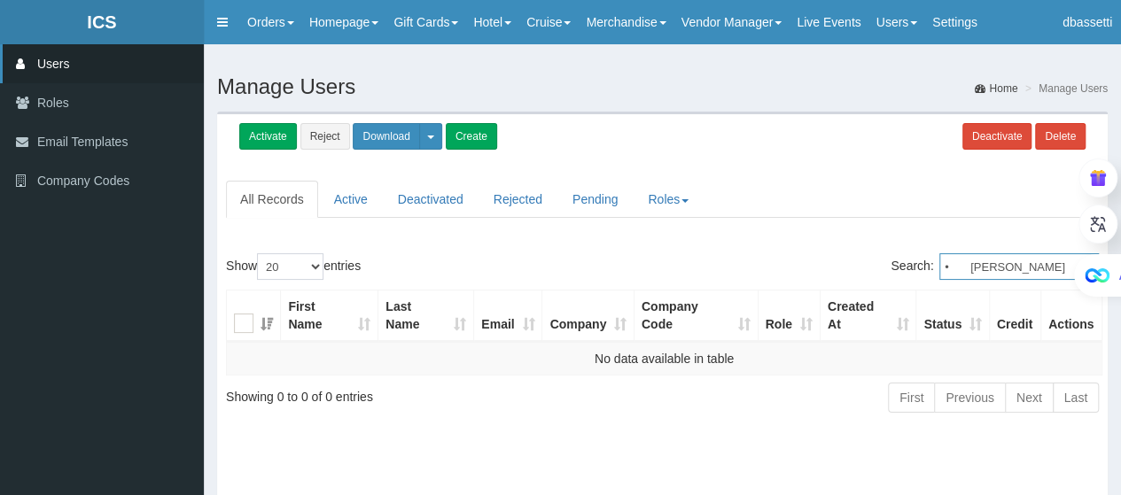
click at [900, 272] on label "Search: • [PERSON_NAME]" at bounding box center [995, 266] width 208 height 27
drag, startPoint x: 986, startPoint y: 263, endPoint x: 905, endPoint y: 276, distance: 81.6
click at [916, 275] on label "Search: [PERSON_NAME]" at bounding box center [995, 266] width 208 height 27
type input "[DEMOGRAPHIC_DATA]"
click at [1023, 268] on input "[DEMOGRAPHIC_DATA]" at bounding box center [1019, 266] width 160 height 27
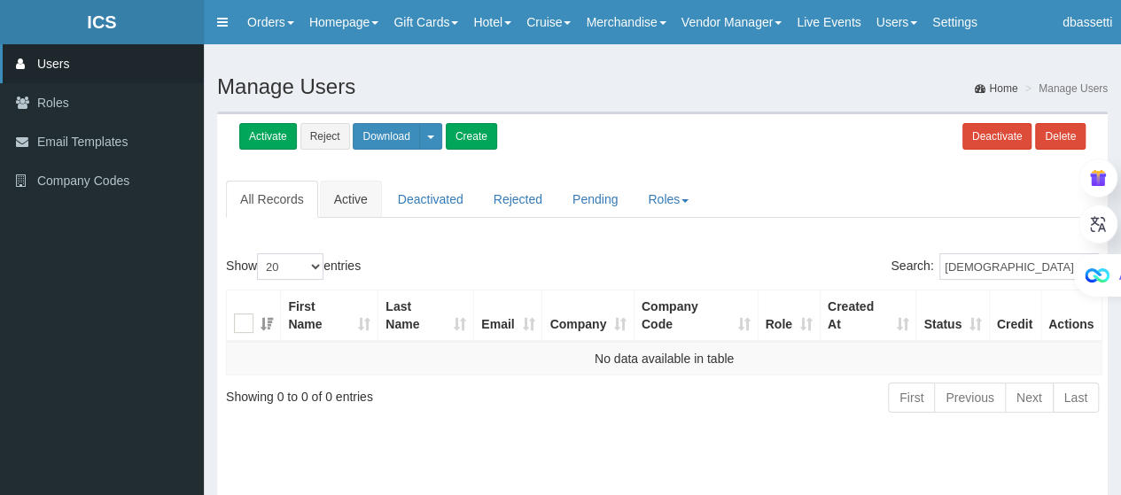
click at [330, 189] on link "Active" at bounding box center [351, 199] width 62 height 37
drag, startPoint x: 1015, startPoint y: 264, endPoint x: 898, endPoint y: 276, distance: 117.6
click at [898, 276] on label "Search: [PERSON_NAME]" at bounding box center [995, 266] width 208 height 27
paste input "[PERSON_NAME] <[EMAIL_ADDRESS][DOMAIN_NAME]>"
drag, startPoint x: 982, startPoint y: 263, endPoint x: 899, endPoint y: 275, distance: 84.1
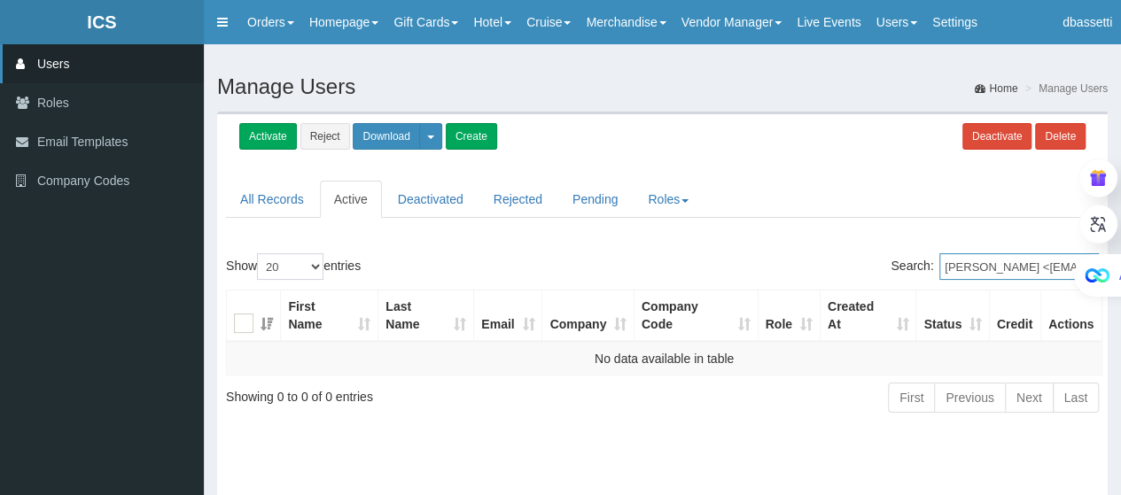
click at [899, 275] on label "Search: Jeffrey Krichmar <dkfxr9865@aol.com>" at bounding box center [995, 266] width 208 height 27
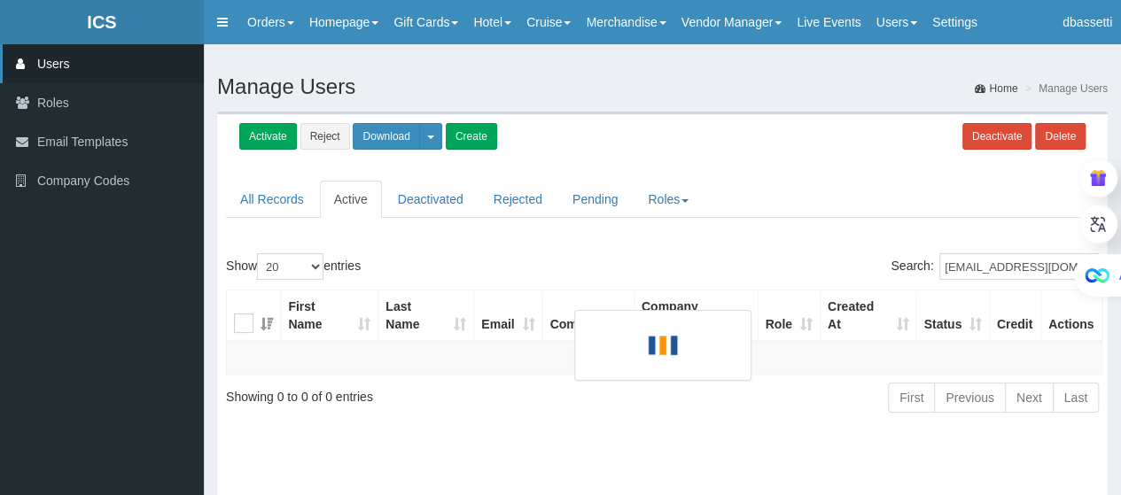
click at [1071, 269] on div "Alt A" at bounding box center [1078, 253] width 85 height 87
click at [1060, 262] on div "Alt A" at bounding box center [1078, 253] width 85 height 87
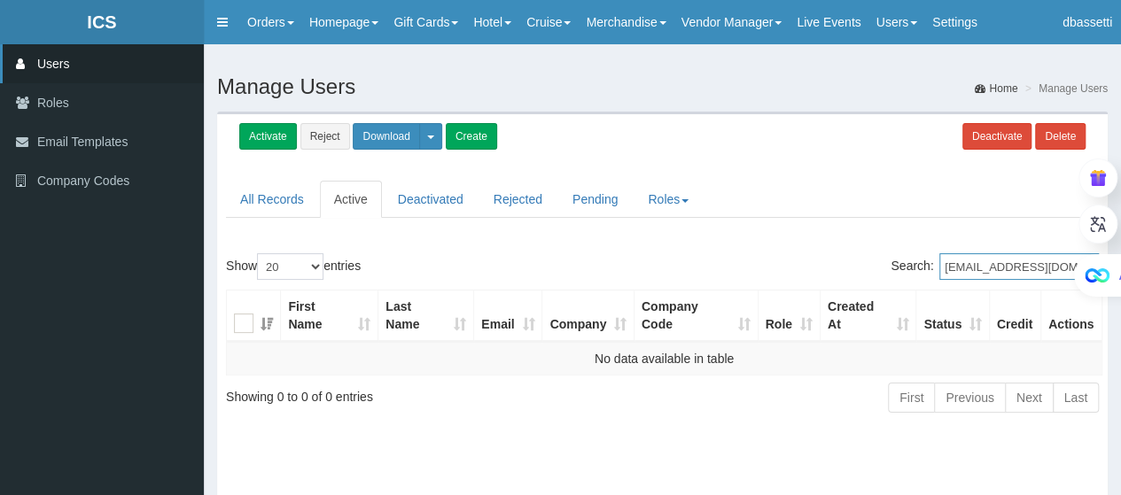
click at [1033, 272] on input "dkfxr9865@aol.com>" at bounding box center [1019, 266] width 160 height 27
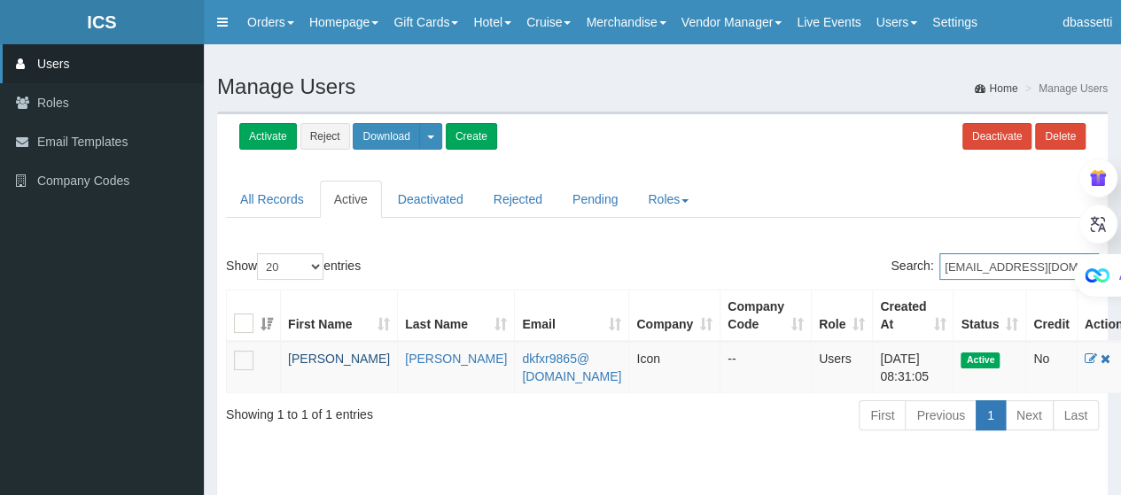
type input "[EMAIL_ADDRESS][DOMAIN_NAME]"
click at [314, 356] on link "Jeffrey" at bounding box center [339, 359] width 102 height 14
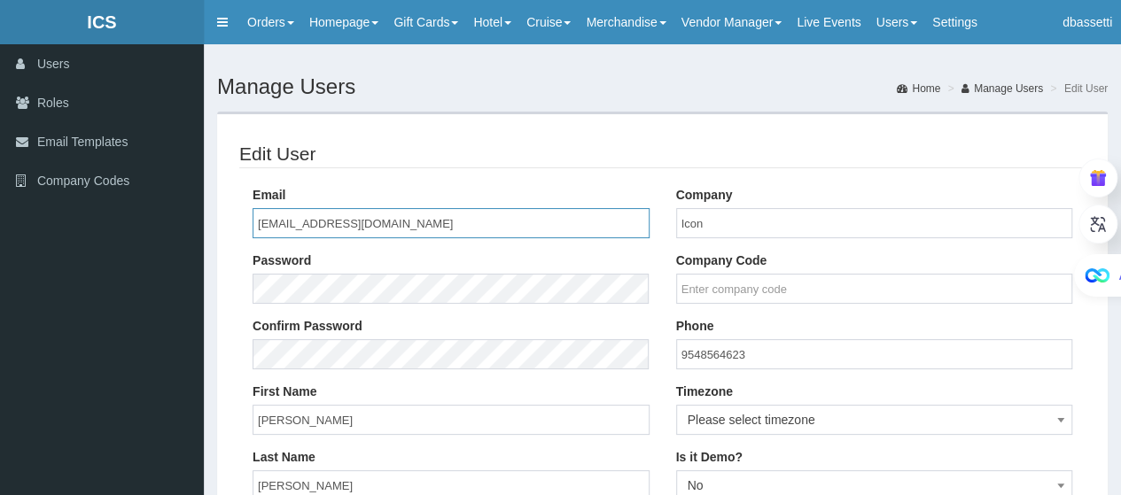
drag, startPoint x: 381, startPoint y: 224, endPoint x: 267, endPoint y: 237, distance: 115.0
click at [267, 237] on input "[EMAIL_ADDRESS][DOMAIN_NAME]" at bounding box center [451, 223] width 397 height 30
drag, startPoint x: 409, startPoint y: 218, endPoint x: 251, endPoint y: 237, distance: 158.9
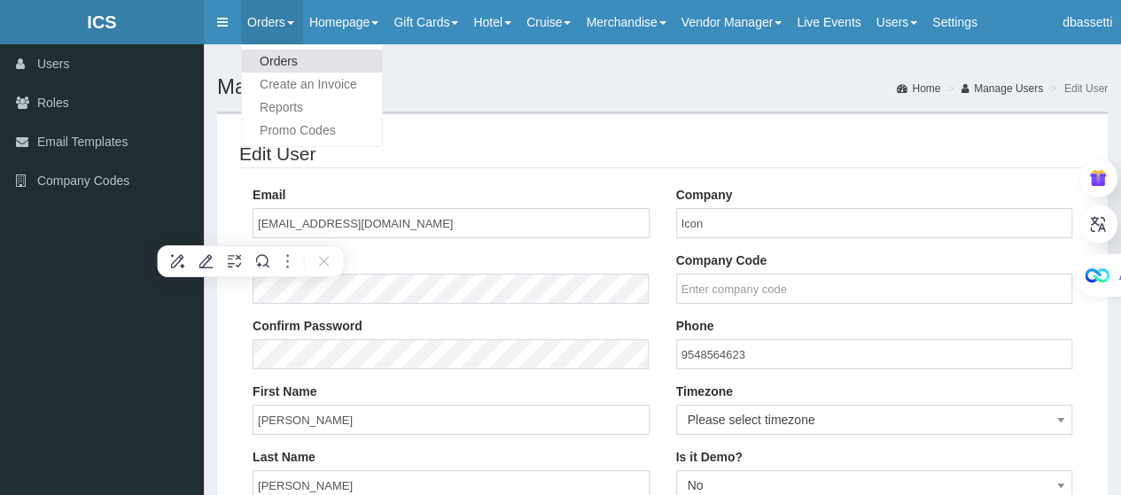
click at [275, 59] on link "Orders" at bounding box center [312, 61] width 140 height 23
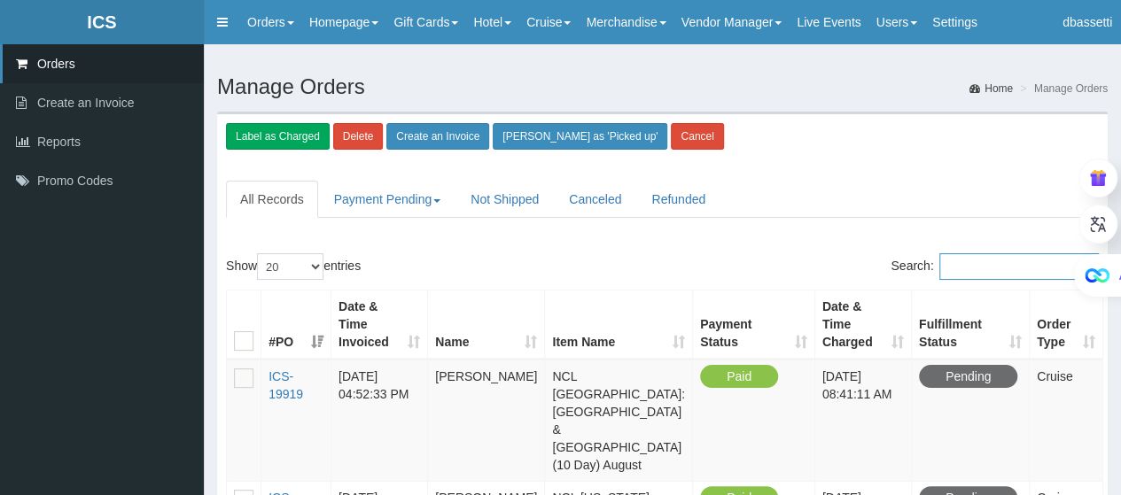
click at [974, 254] on input "Search:" at bounding box center [1019, 266] width 160 height 27
paste input "[EMAIL_ADDRESS][DOMAIN_NAME]"
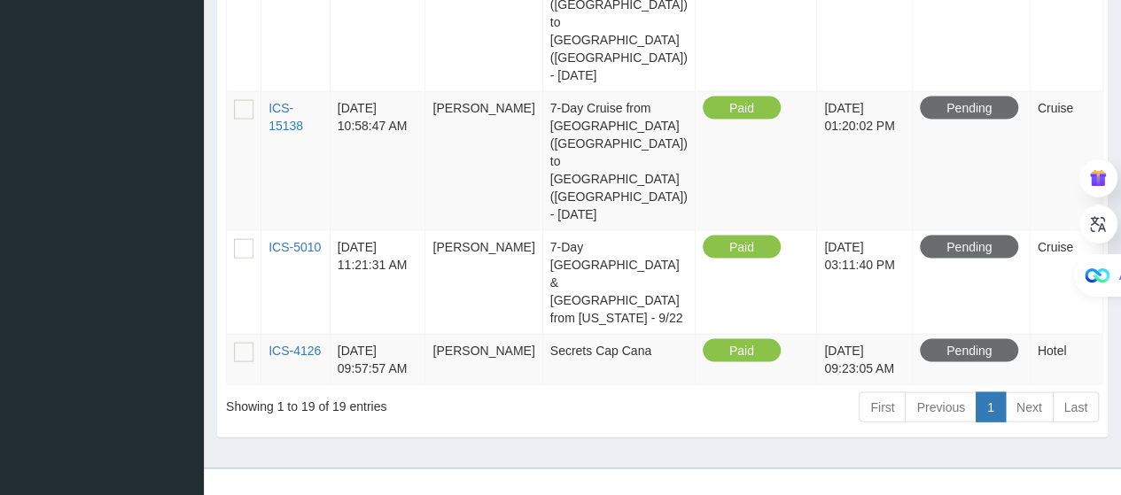
scroll to position [1778, 0]
type input "[EMAIL_ADDRESS][DOMAIN_NAME]"
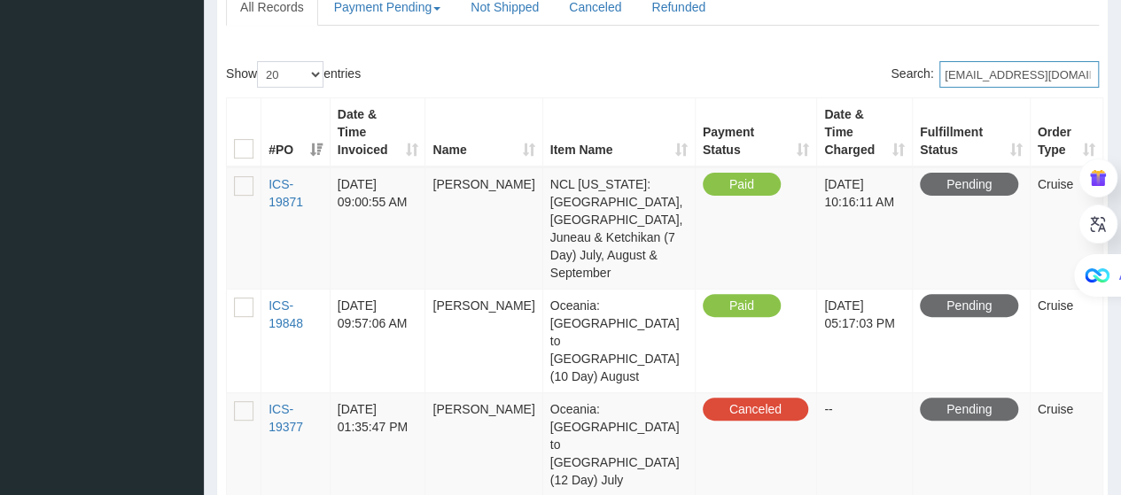
scroll to position [94, 0]
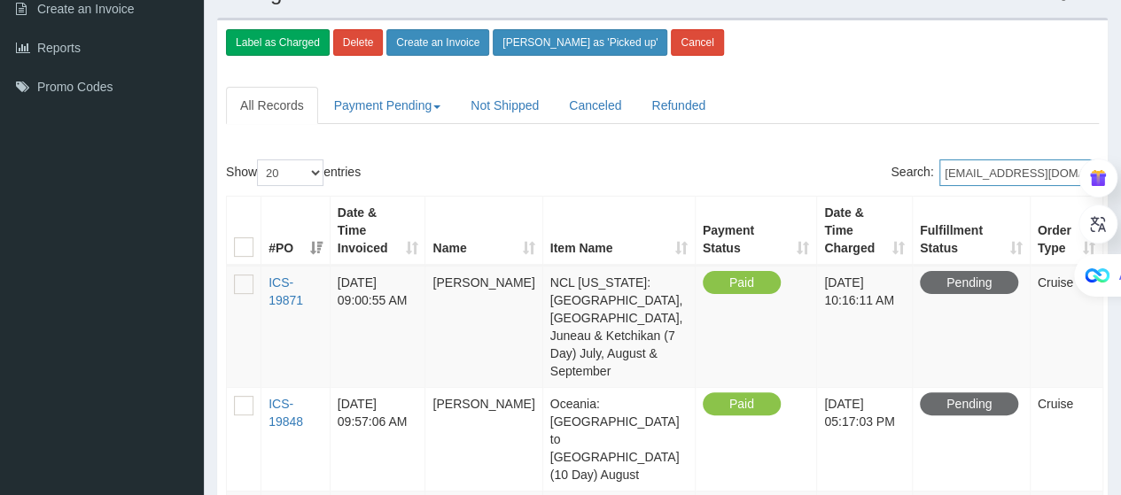
drag, startPoint x: 1063, startPoint y: 172, endPoint x: 869, endPoint y: 183, distance: 193.6
click at [882, 175] on div "Search: dkfxr9865@aol.com" at bounding box center [888, 175] width 424 height 31
paste input "Dave coddington."
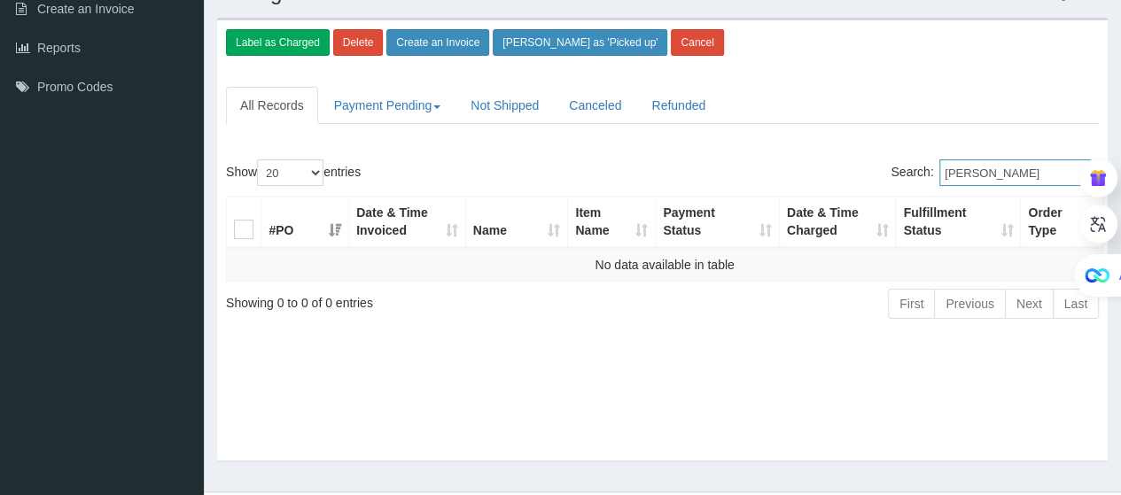
drag, startPoint x: 984, startPoint y: 173, endPoint x: 911, endPoint y: 183, distance: 73.5
click at [916, 183] on label "Search: Dave coddington" at bounding box center [995, 173] width 208 height 27
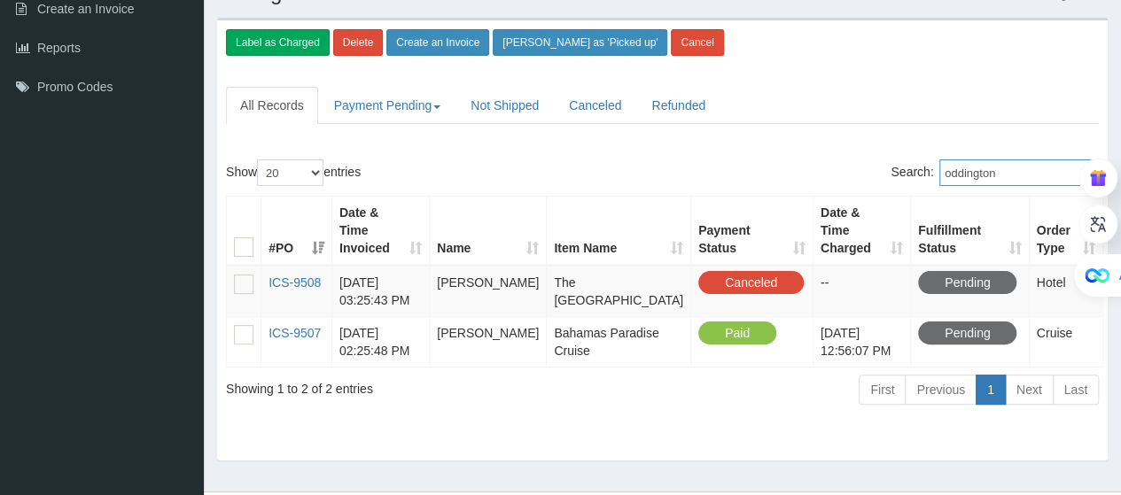
type input "oddington"
click at [1023, 157] on div "Show 20 40 100 500 All entries Search: oddington #PO Date & Time Invoiced Name …" at bounding box center [662, 285] width 891 height 269
click at [1029, 176] on input "oddington" at bounding box center [1019, 173] width 160 height 27
drag, startPoint x: 893, startPoint y: 176, endPoint x: 872, endPoint y: 174, distance: 21.4
click at [872, 174] on div "Search: oddington" at bounding box center [888, 175] width 424 height 31
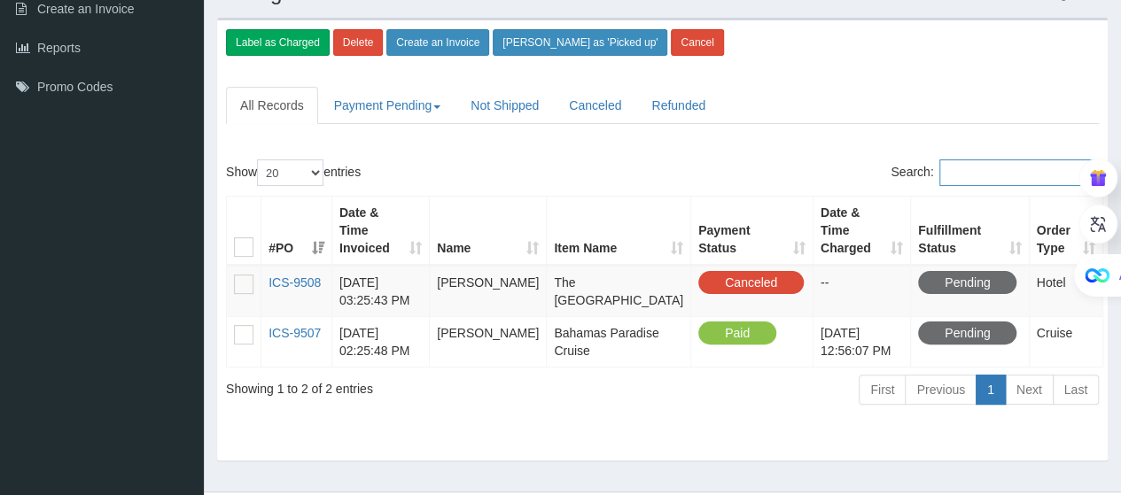
paste input "Bob Swindell"
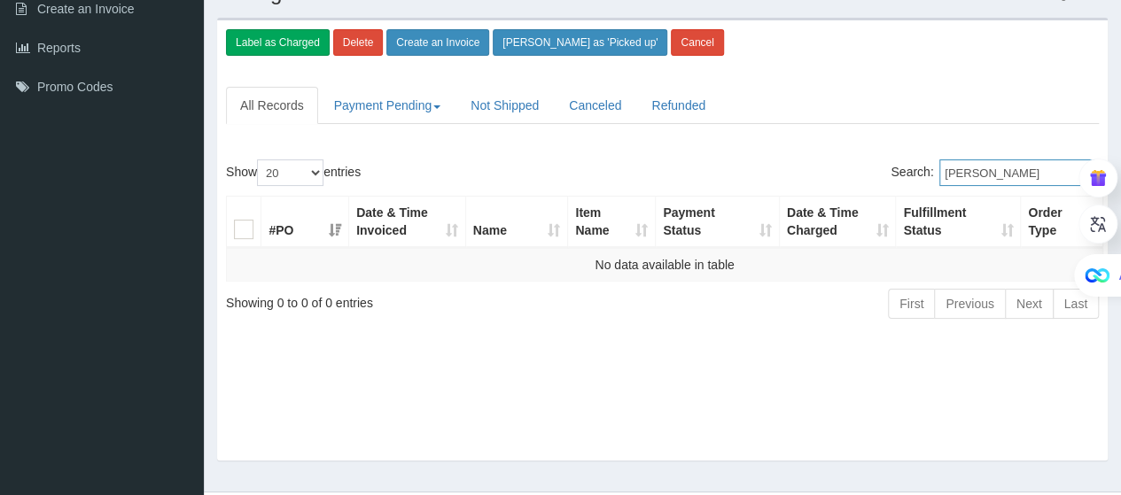
drag, startPoint x: 978, startPoint y: 169, endPoint x: 938, endPoint y: 179, distance: 41.1
click at [938, 179] on label "Search: Bob Swindell" at bounding box center [995, 173] width 208 height 27
type input "Swindell"
drag, startPoint x: 1051, startPoint y: 168, endPoint x: 885, endPoint y: 178, distance: 167.0
click at [922, 177] on label "Search: Swindell" at bounding box center [995, 173] width 208 height 27
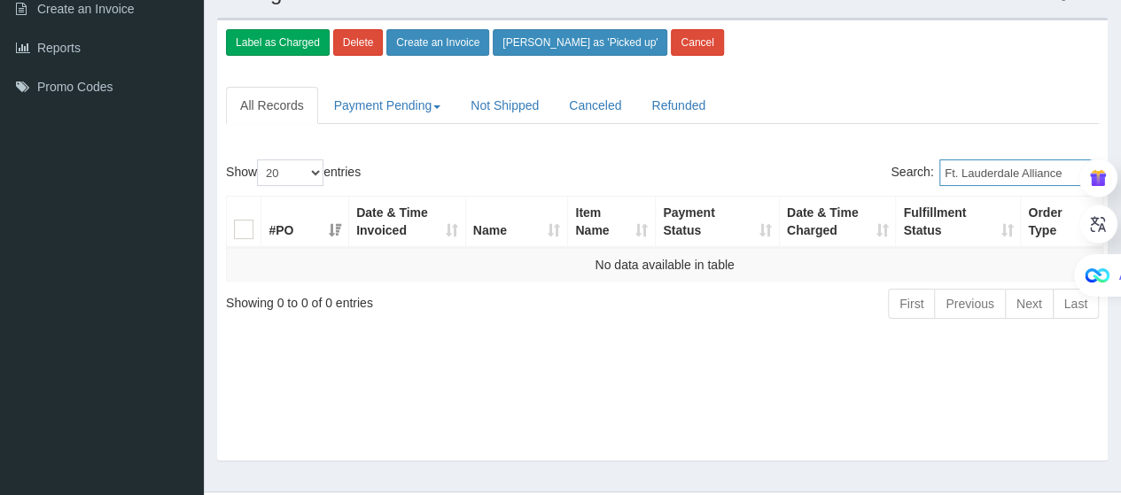
drag, startPoint x: 1025, startPoint y: 166, endPoint x: 822, endPoint y: 175, distance: 203.2
click at [822, 175] on div "Search: Ft. Lauderdale Alliance" at bounding box center [888, 175] width 424 height 31
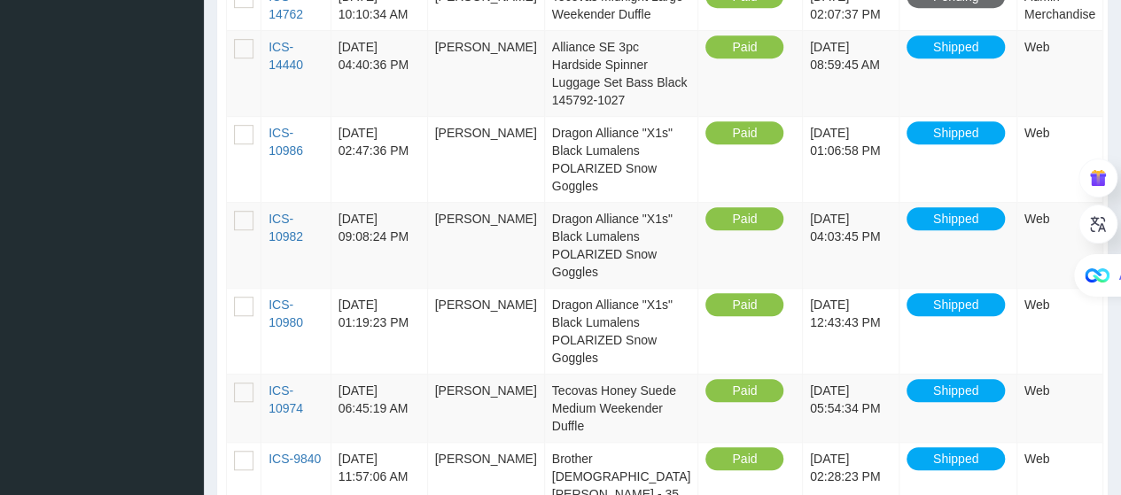
scroll to position [0, 0]
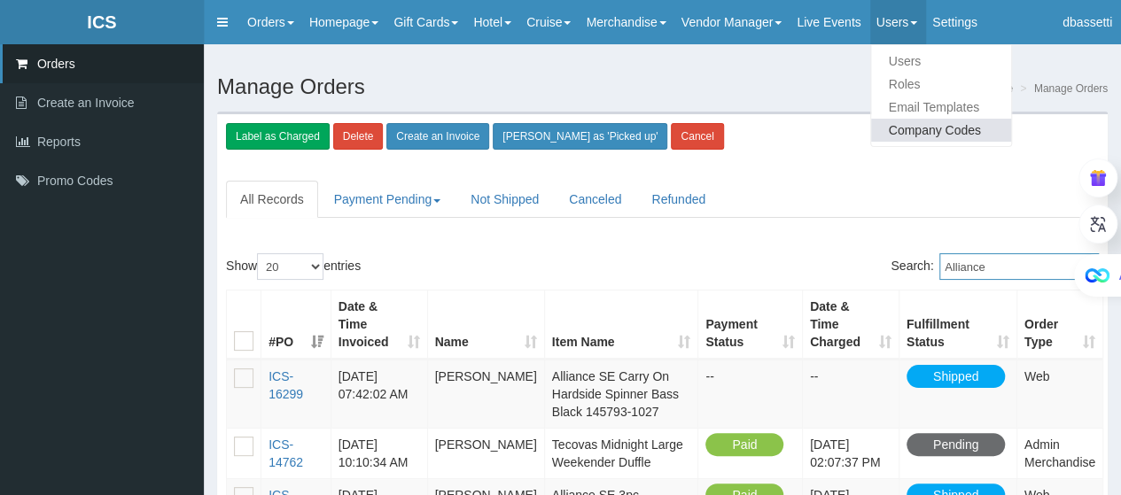
type input "Alliance"
click at [936, 129] on link "Company Codes" at bounding box center [941, 130] width 140 height 23
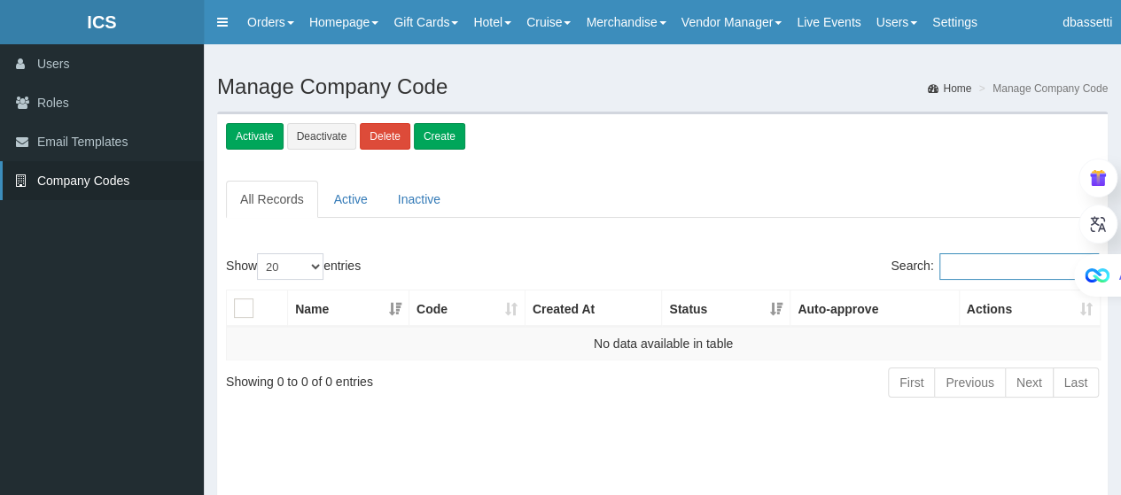
click at [973, 263] on input "Search:" at bounding box center [1019, 266] width 160 height 27
type input "Alliance"
drag, startPoint x: 1022, startPoint y: 261, endPoint x: 954, endPoint y: 277, distance: 70.3
click at [954, 277] on input "Alliance" at bounding box center [1019, 266] width 160 height 27
click at [990, 251] on div "Show 20 40 100 500 All entries Search: Name Code Created At Status Auto-approve…" at bounding box center [662, 329] width 891 height 168
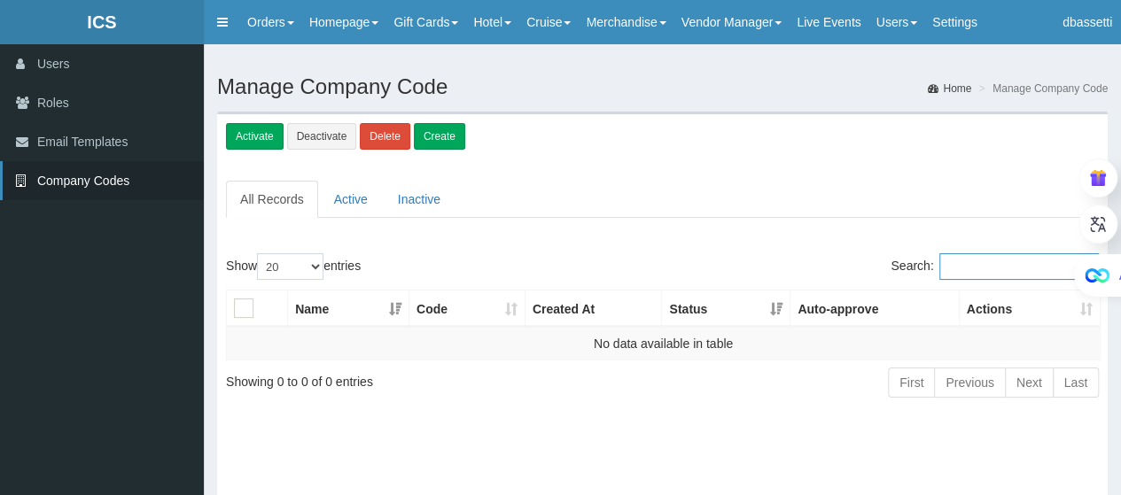
click at [980, 265] on input "Search:" at bounding box center [1019, 266] width 160 height 27
paste input "[PERSON_NAME]"
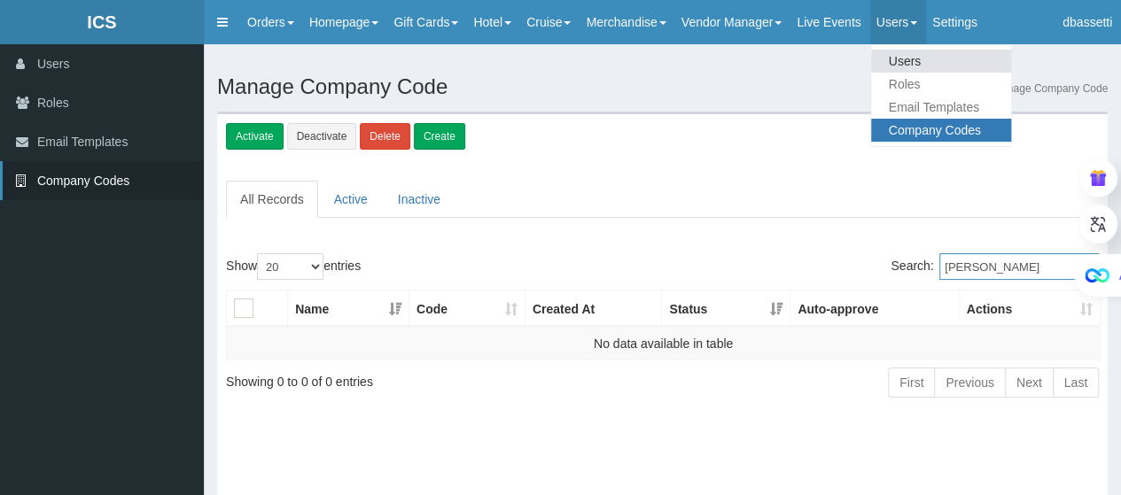
type input "[PERSON_NAME]"
click at [913, 52] on link "Users" at bounding box center [941, 61] width 140 height 23
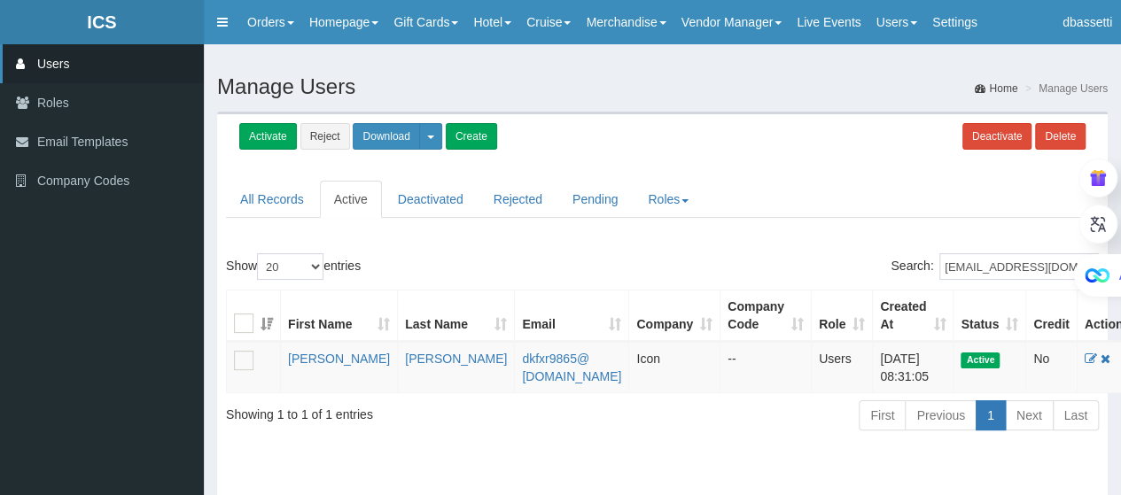
drag, startPoint x: 1058, startPoint y: 264, endPoint x: 939, endPoint y: 276, distance: 120.2
click at [939, 276] on html "ICS ICS Toggle navigation Orders Orders Create an Invoice Reports Promo Codes H…" at bounding box center [560, 306] width 1121 height 613
click at [1064, 255] on div "Alt A" at bounding box center [1078, 253] width 85 height 87
click at [1044, 268] on div "Alt A" at bounding box center [1078, 253] width 85 height 87
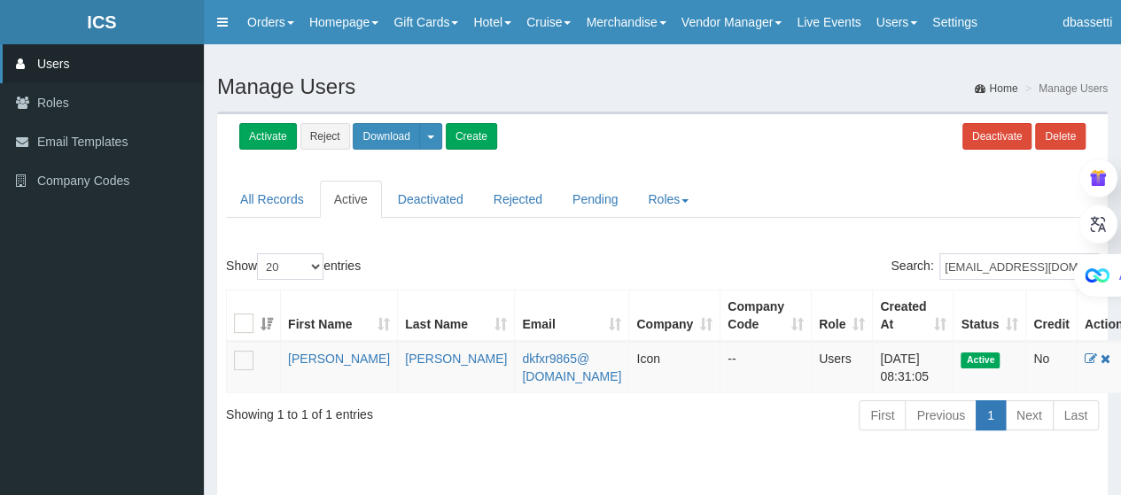
click at [1044, 268] on div "Alt A" at bounding box center [1078, 253] width 85 height 87
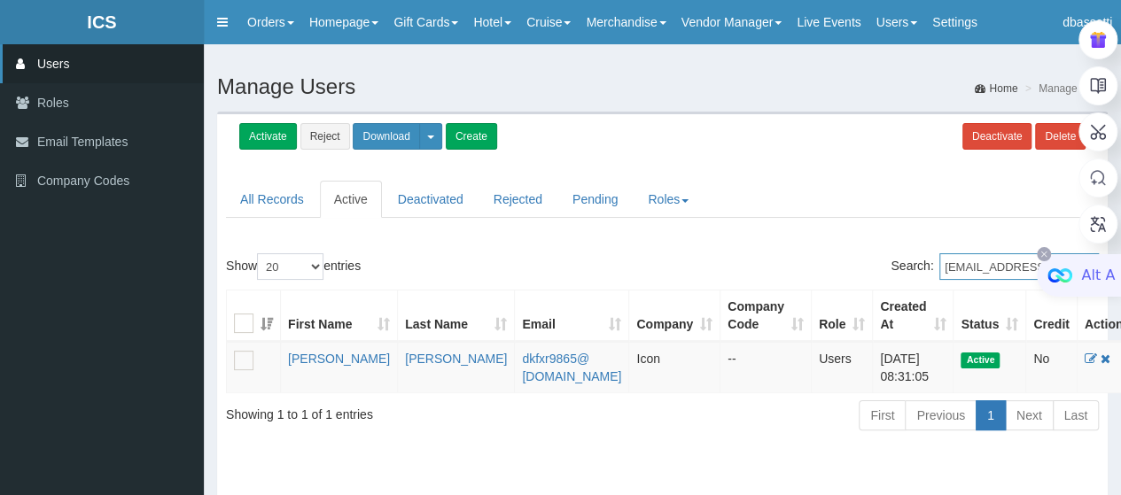
drag, startPoint x: 959, startPoint y: 265, endPoint x: 1104, endPoint y: 258, distance: 145.5
click at [1104, 258] on html "ICS ICS Toggle navigation Orders Orders Create an Invoice Reports Promo Codes H…" at bounding box center [560, 306] width 1121 height 613
type input "d"
paste input "Dave Coddington"
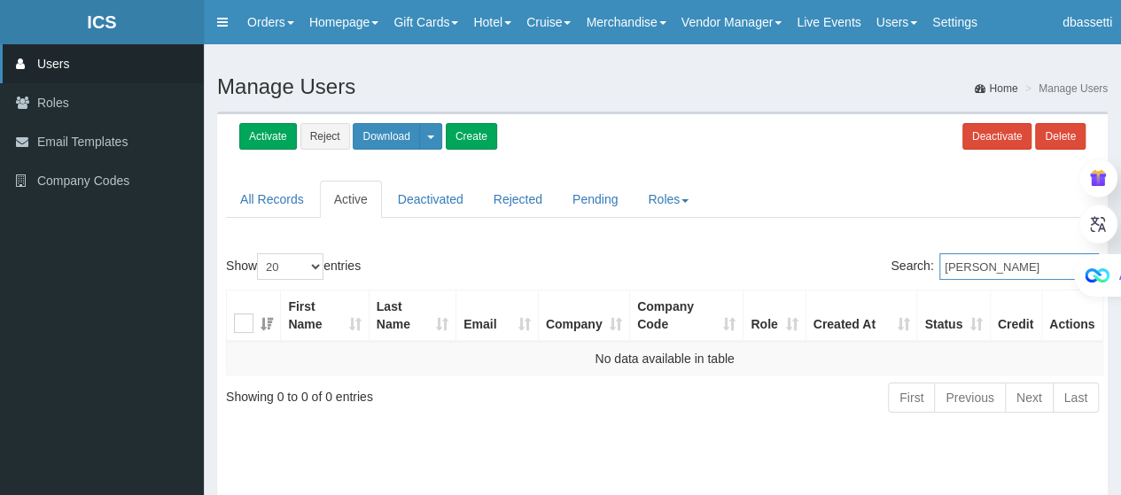
drag, startPoint x: 980, startPoint y: 262, endPoint x: 916, endPoint y: 277, distance: 65.4
click at [916, 277] on label "Search: Dave Coddington" at bounding box center [995, 266] width 208 height 27
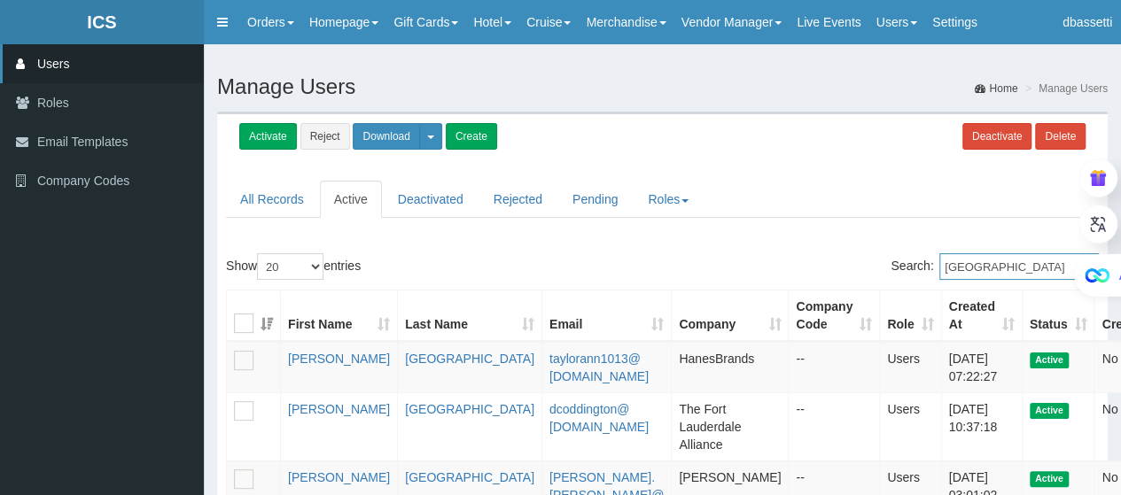
type input "[GEOGRAPHIC_DATA]"
click at [1039, 259] on div "Alt A" at bounding box center [1078, 253] width 85 height 87
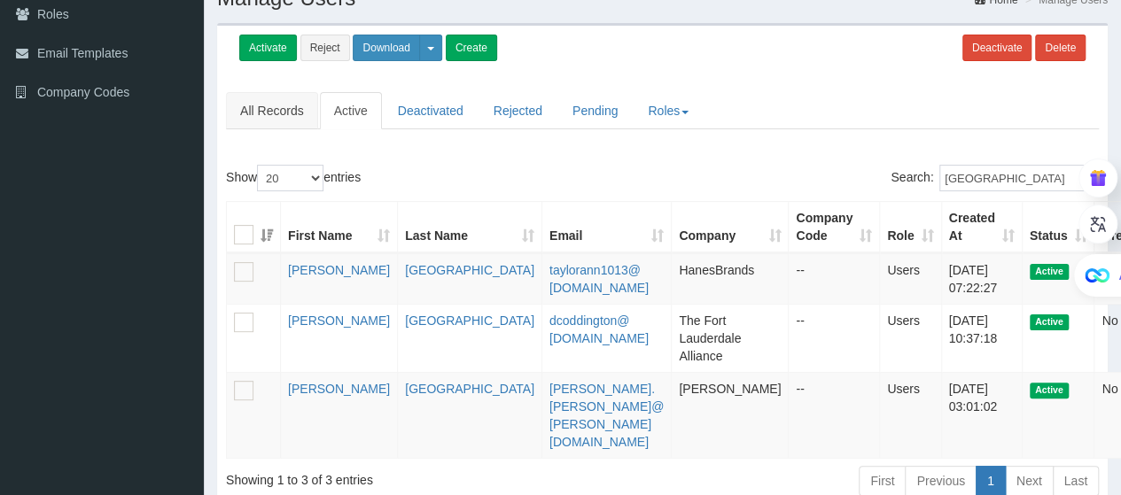
click at [265, 124] on link "All Records" at bounding box center [272, 110] width 92 height 37
click at [278, 111] on link "All Records" at bounding box center [272, 110] width 92 height 37
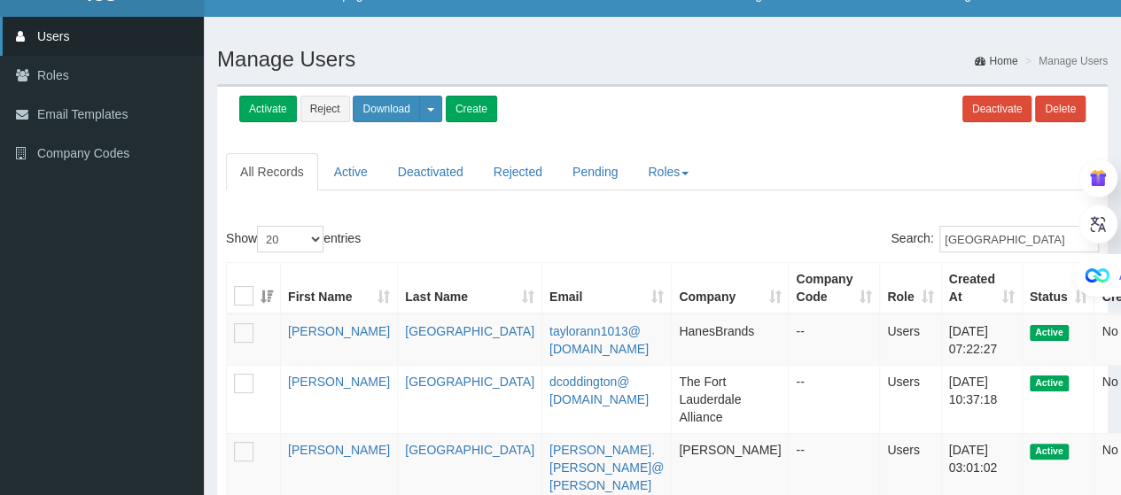
scroll to position [0, 0]
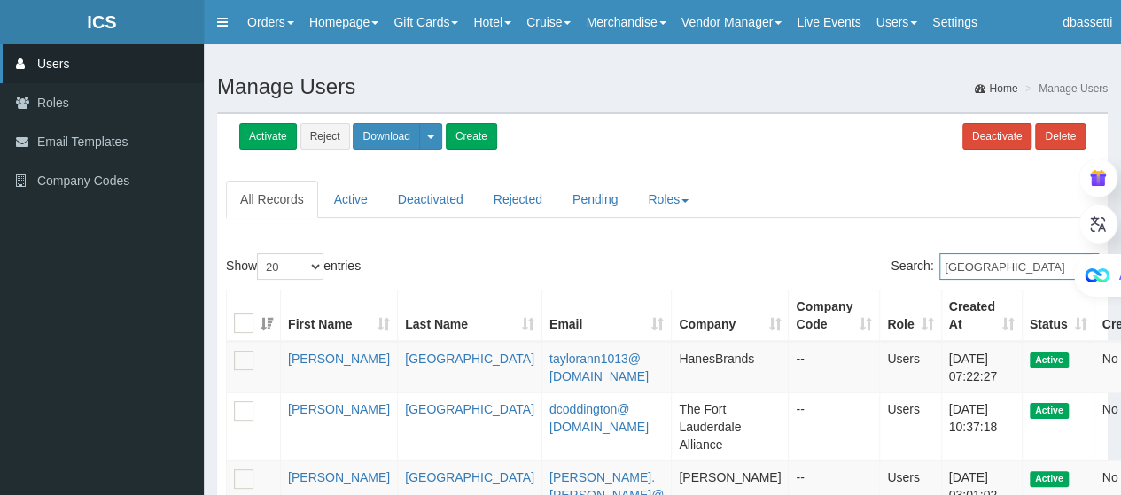
drag, startPoint x: 998, startPoint y: 265, endPoint x: 937, endPoint y: 266, distance: 61.2
click at [937, 266] on label "Search: Coddington" at bounding box center [995, 266] width 208 height 27
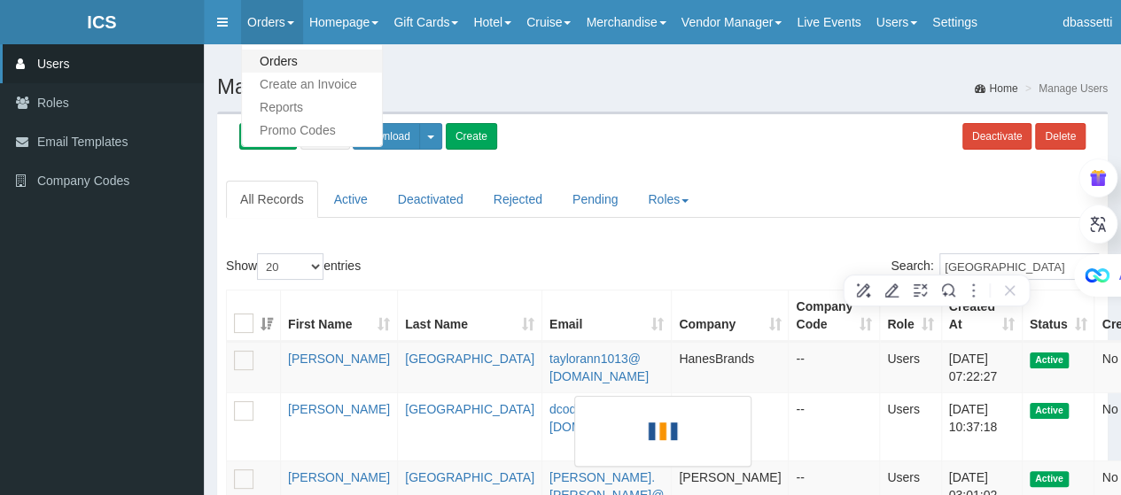
click at [279, 50] on link "Orders" at bounding box center [312, 61] width 140 height 23
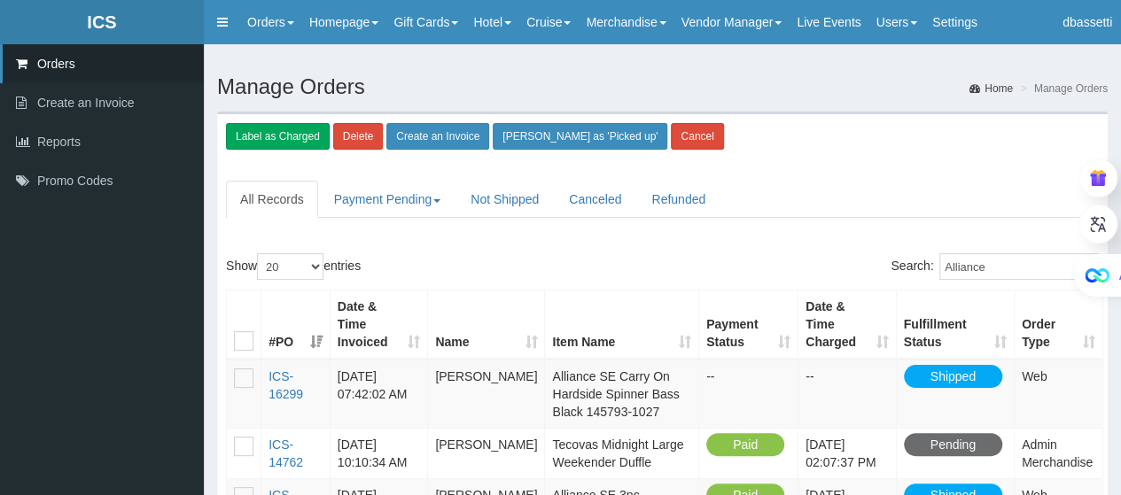
drag, startPoint x: 1037, startPoint y: 261, endPoint x: 961, endPoint y: 269, distance: 76.6
click at [980, 265] on input "Alliance" at bounding box center [1019, 266] width 160 height 27
drag, startPoint x: 1011, startPoint y: 269, endPoint x: 939, endPoint y: 279, distance: 72.5
click at [939, 279] on div "Search: Alliance" at bounding box center [888, 268] width 424 height 31
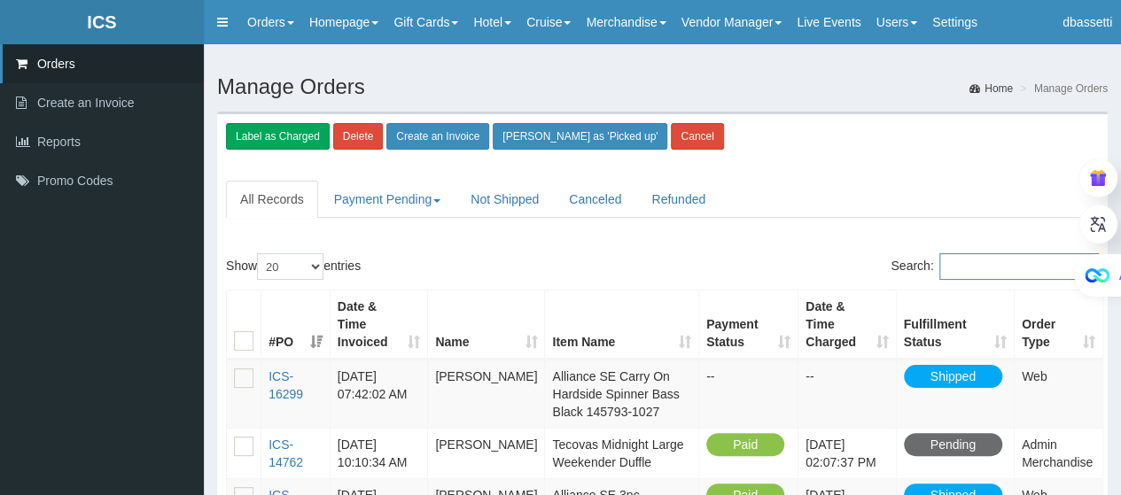
paste input "[GEOGRAPHIC_DATA]"
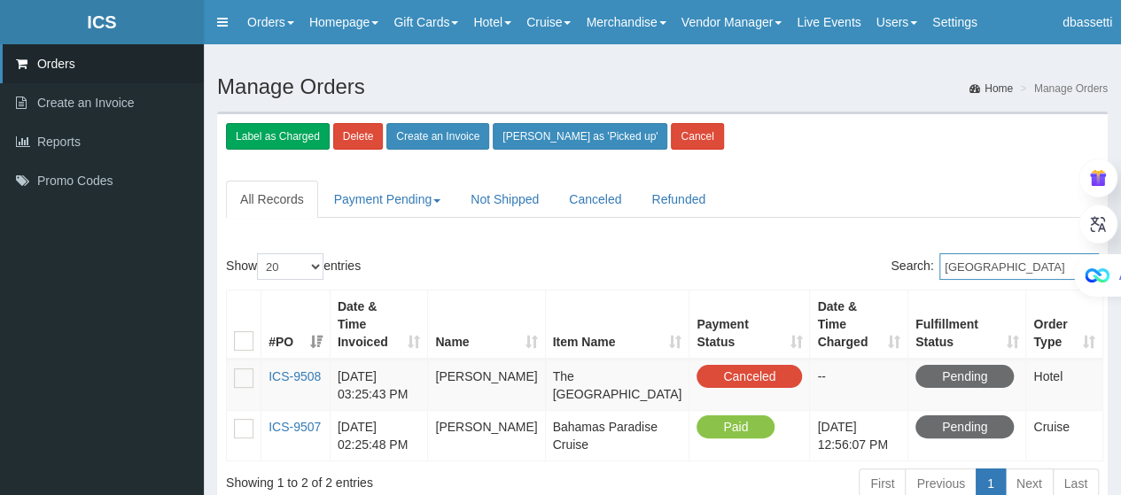
type input "[GEOGRAPHIC_DATA]"
click at [296, 420] on link "ICS-9507" at bounding box center [295, 427] width 52 height 14
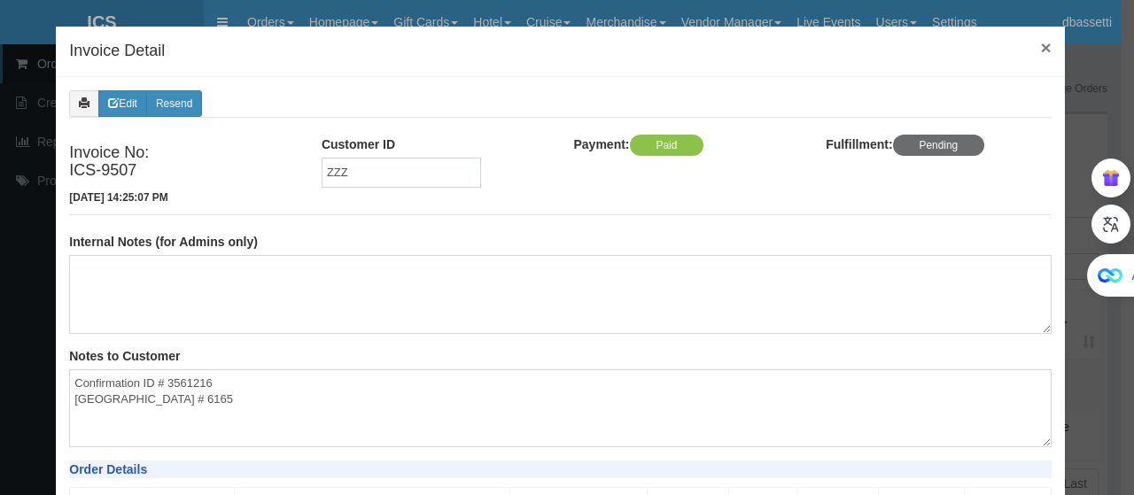
click at [1041, 52] on span "×" at bounding box center [1046, 47] width 11 height 20
